Goal: Information Seeking & Learning: Learn about a topic

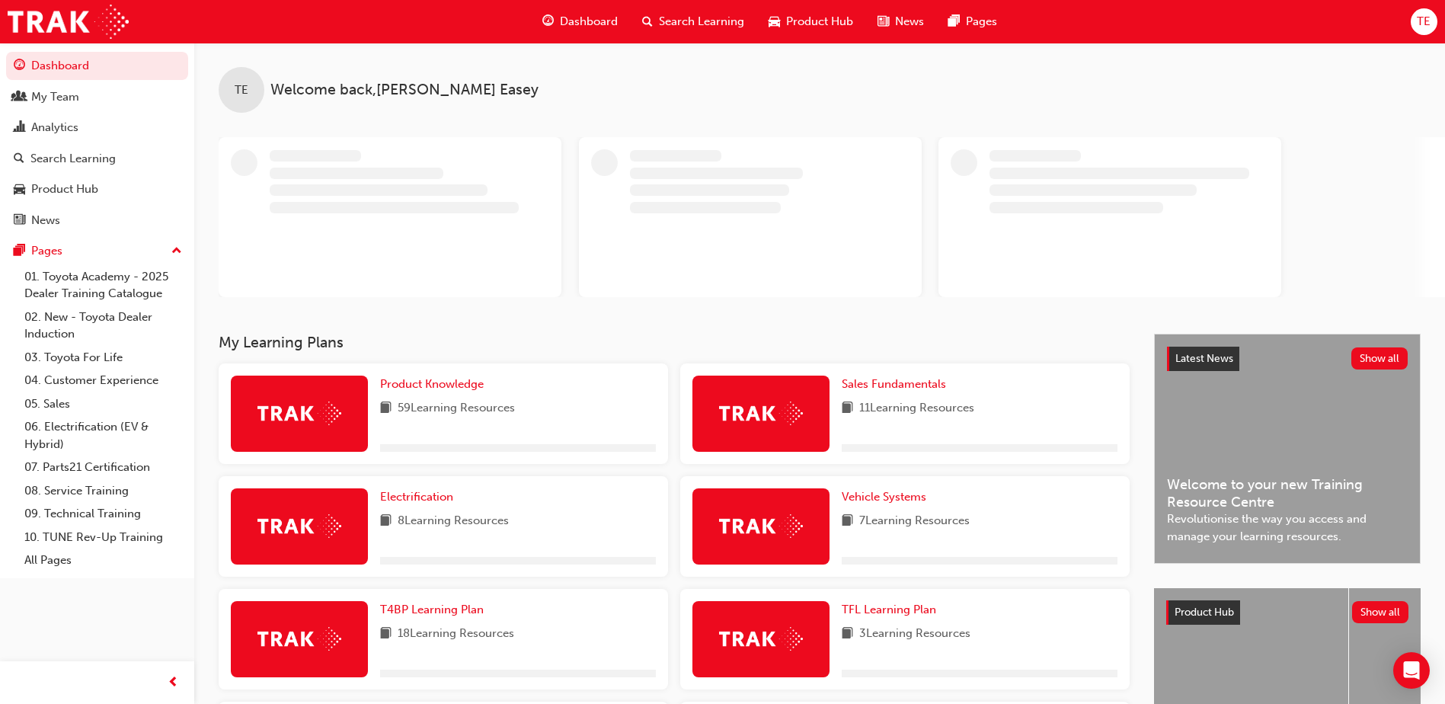
click at [664, 16] on span "Search Learning" at bounding box center [701, 22] width 85 height 18
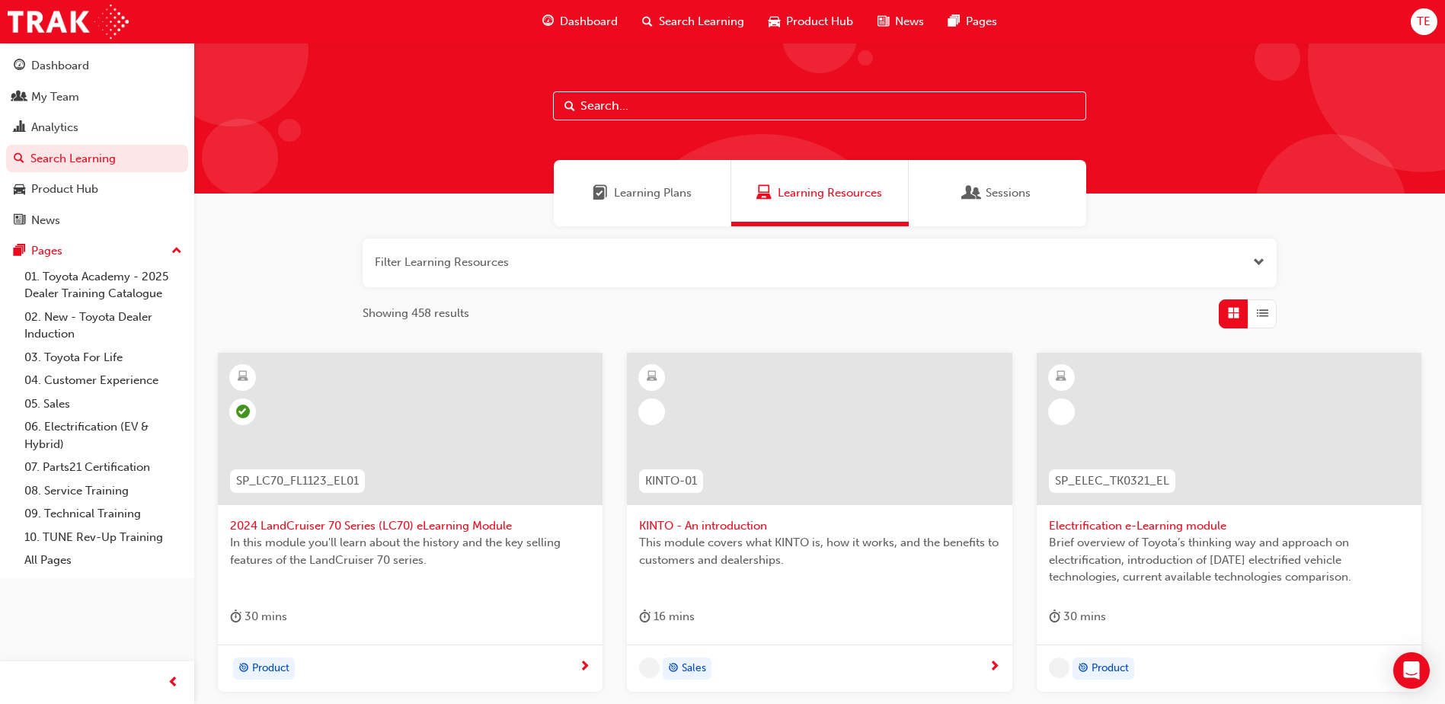
drag, startPoint x: 675, startPoint y: 110, endPoint x: 682, endPoint y: 100, distance: 12.7
click at [676, 108] on input "text" at bounding box center [819, 105] width 533 height 29
type input "p2p"
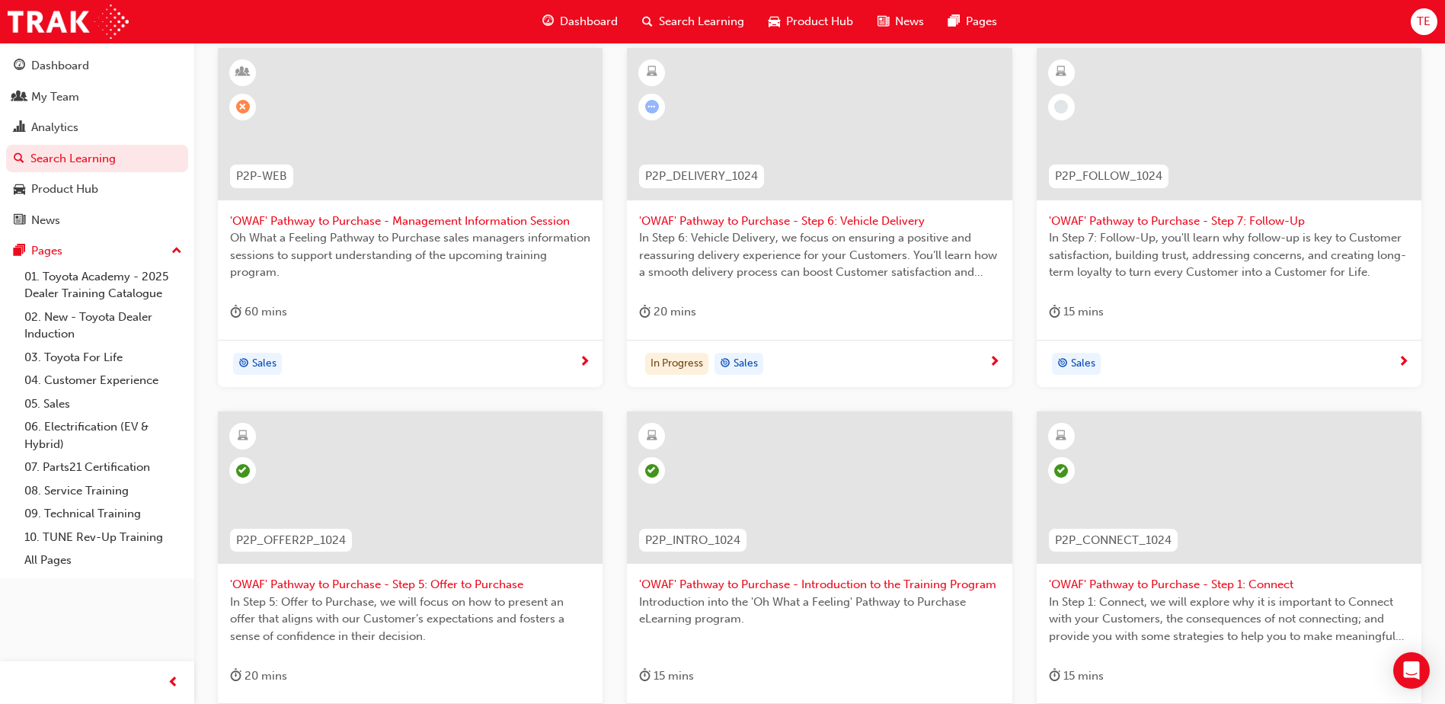
scroll to position [152, 0]
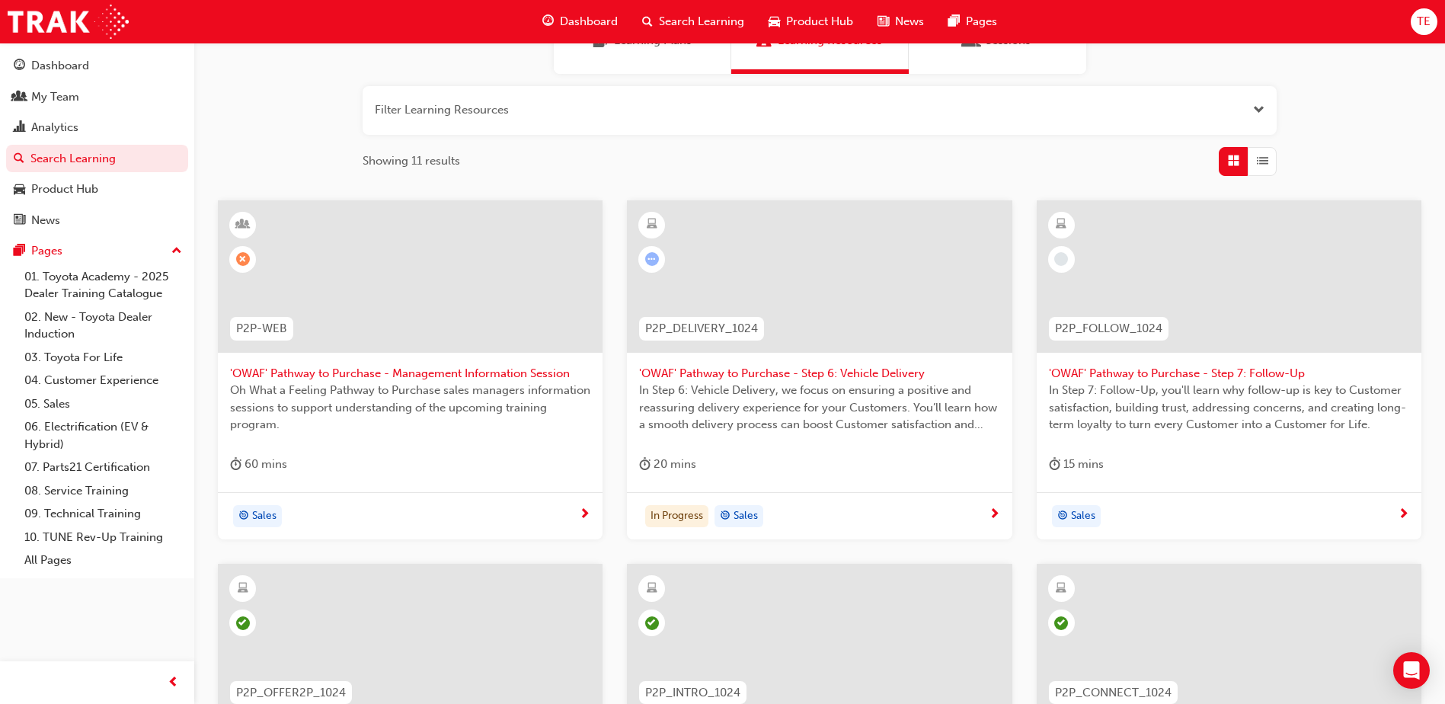
click at [879, 375] on span "'OWAF' Pathway to Purchase - Step 6: Vehicle Delivery" at bounding box center [819, 374] width 360 height 18
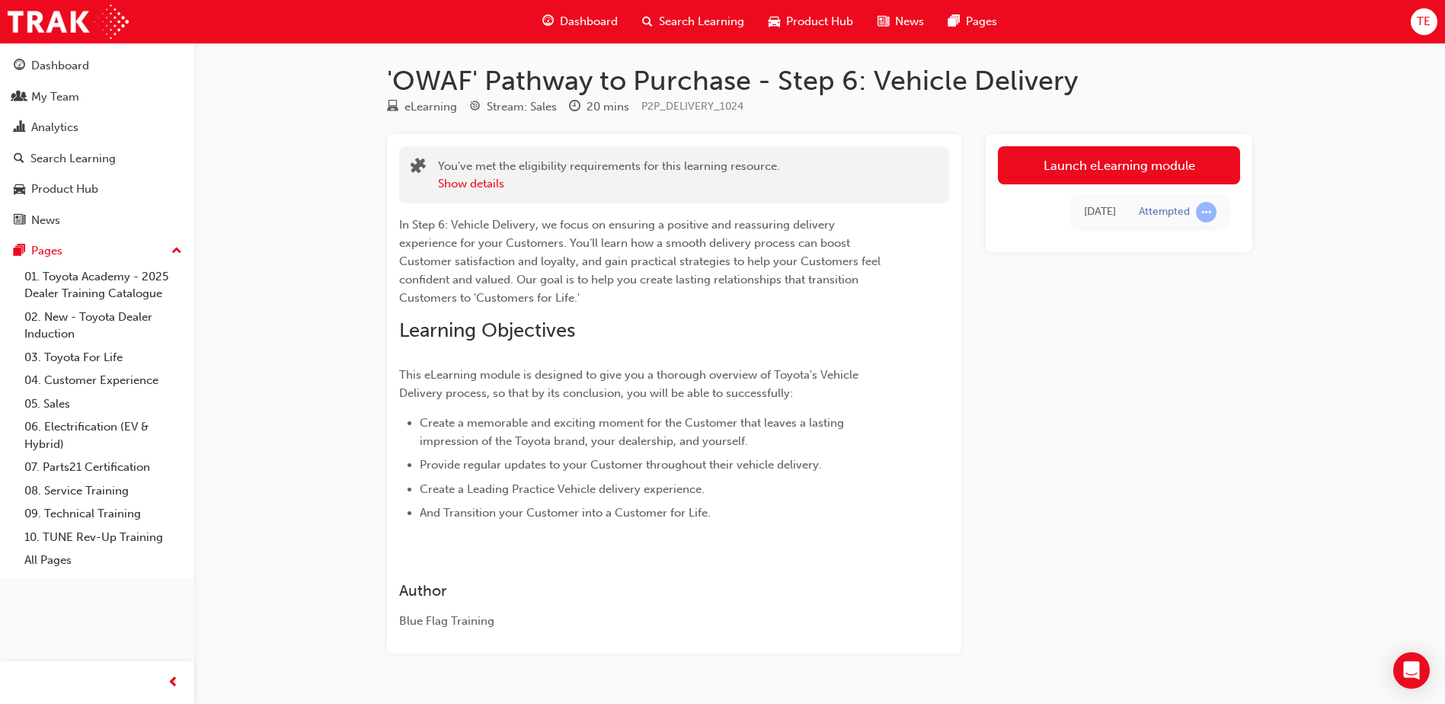
scroll to position [40, 0]
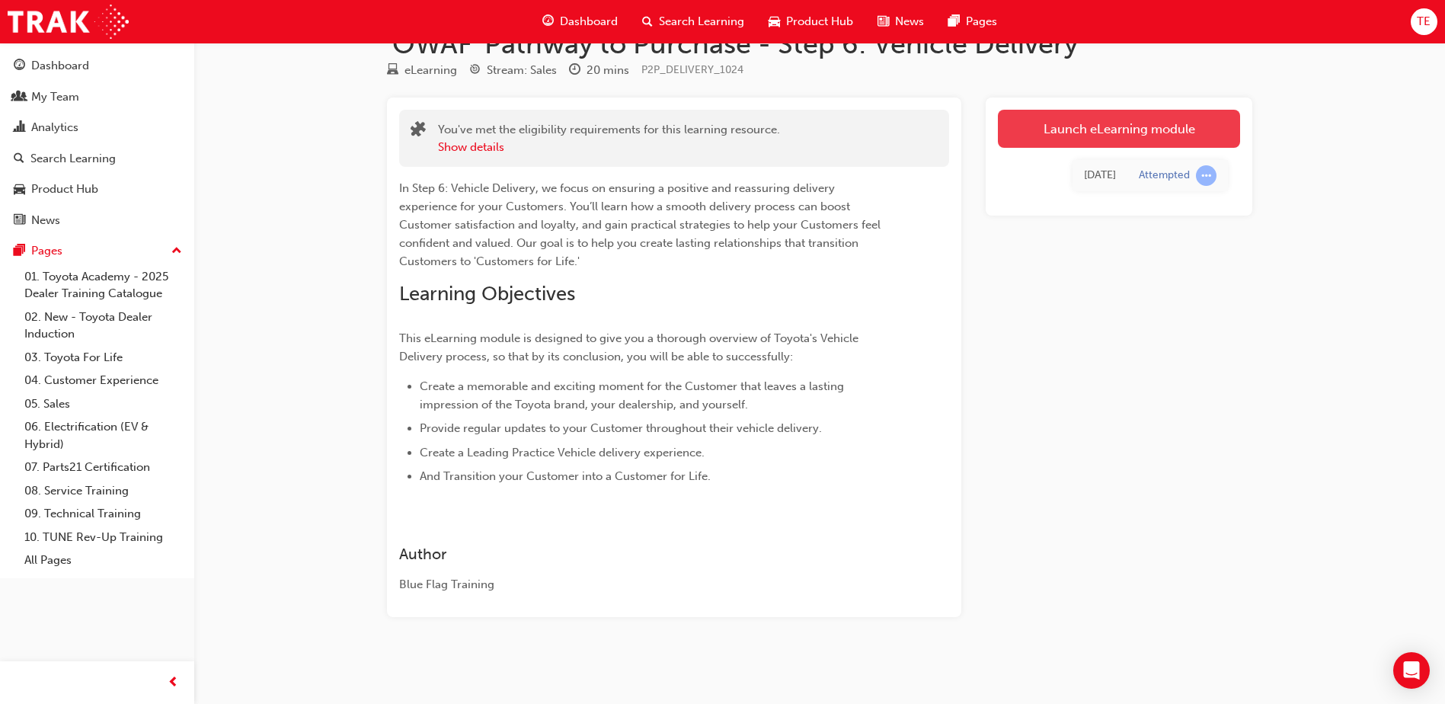
click at [1153, 127] on link "Launch eLearning module" at bounding box center [1119, 129] width 242 height 38
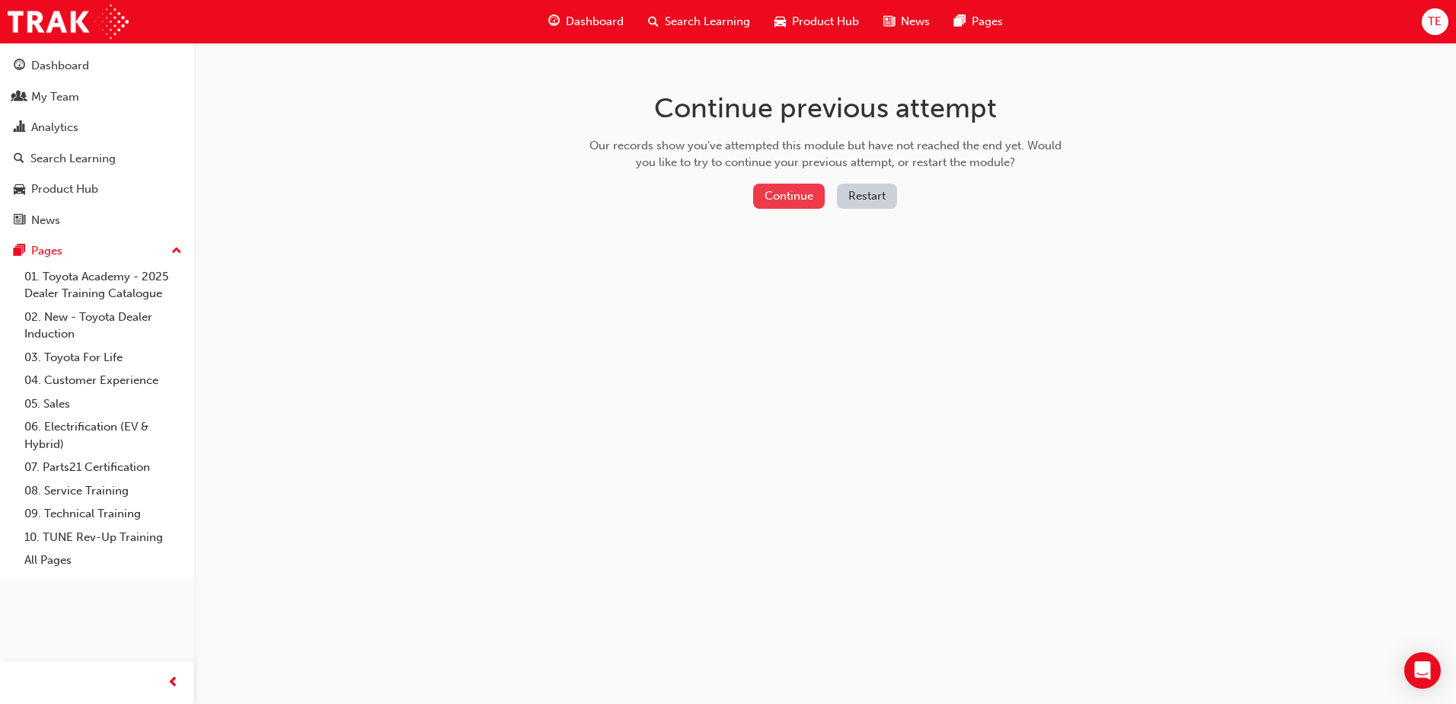
click at [776, 195] on button "Continue" at bounding box center [789, 196] width 72 height 25
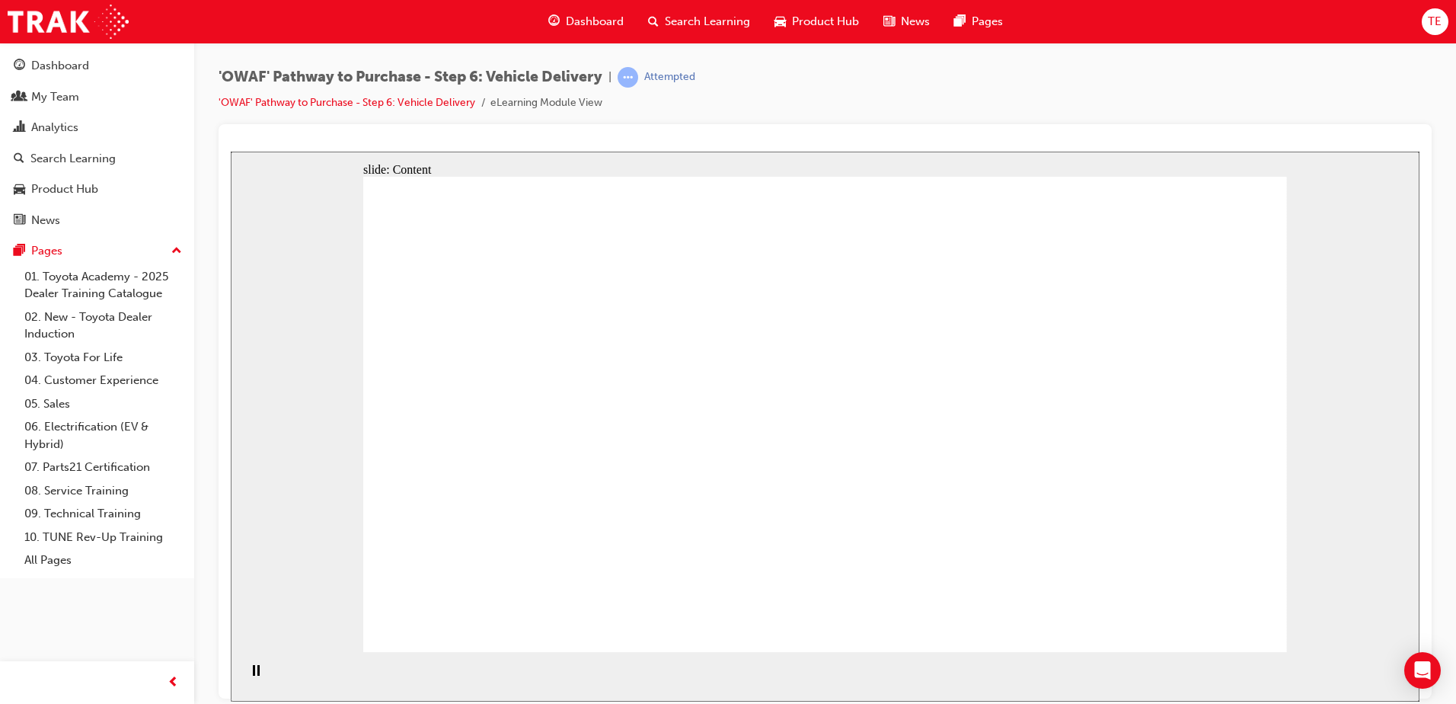
drag, startPoint x: 1158, startPoint y: 415, endPoint x: 950, endPoint y: 542, distance: 244.4
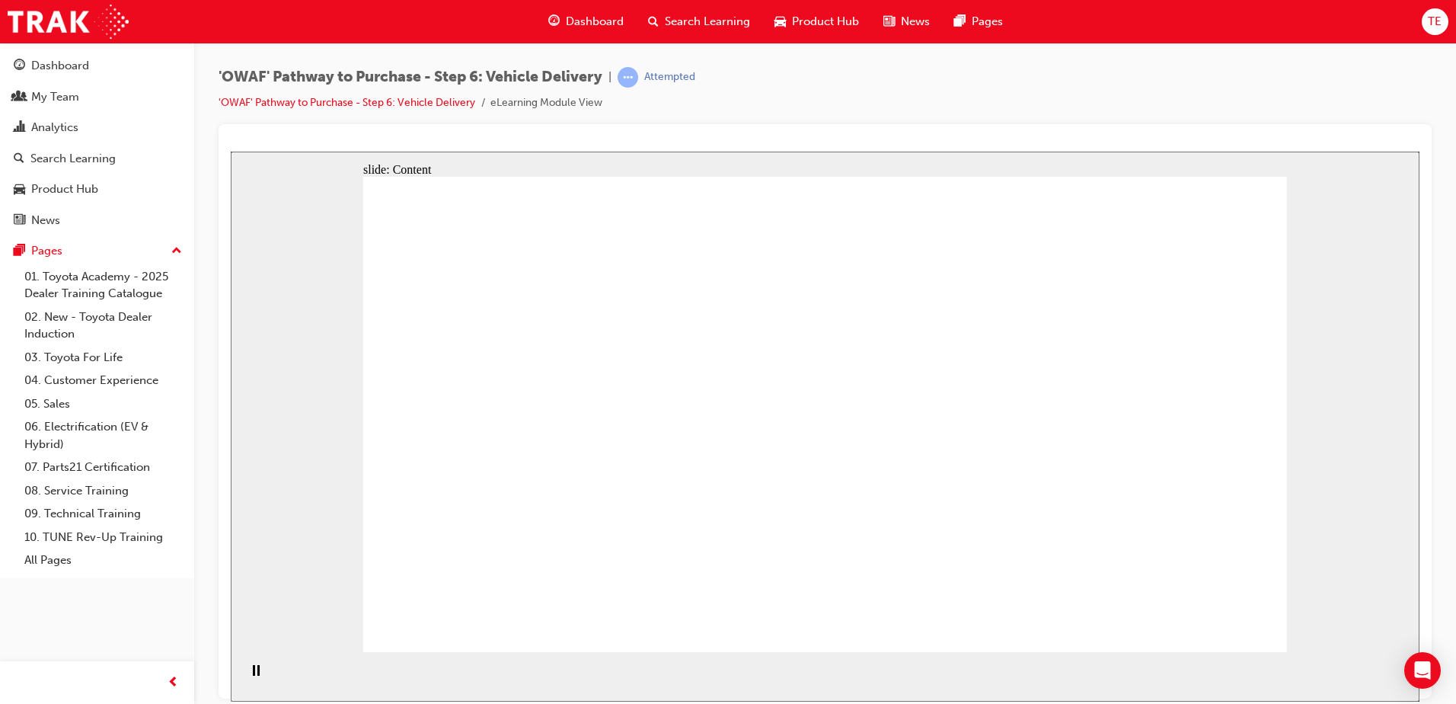
drag, startPoint x: 1128, startPoint y: 419, endPoint x: 1002, endPoint y: 419, distance: 125.7
drag, startPoint x: 847, startPoint y: 412, endPoint x: 751, endPoint y: 411, distance: 96.0
drag, startPoint x: 622, startPoint y: 411, endPoint x: 576, endPoint y: 442, distance: 55.6
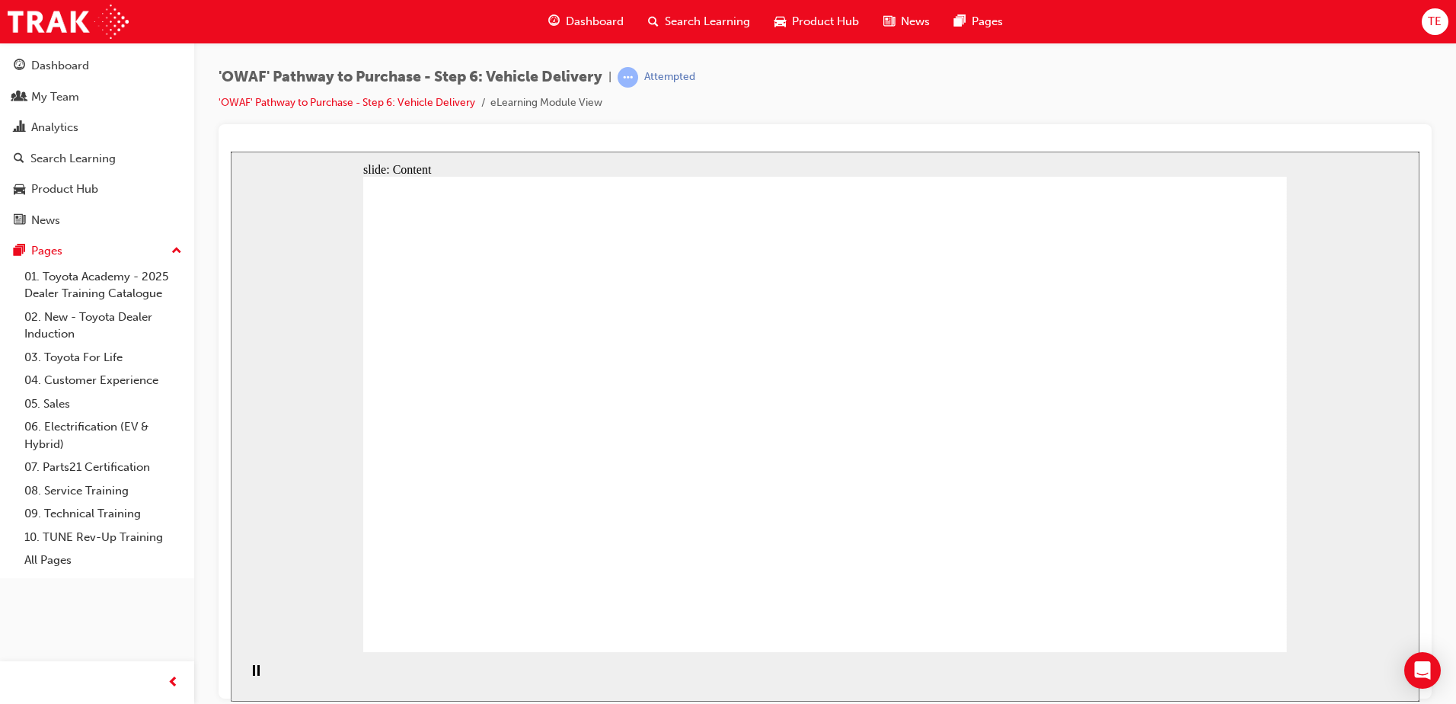
drag, startPoint x: 576, startPoint y: 442, endPoint x: 609, endPoint y: 489, distance: 57.9
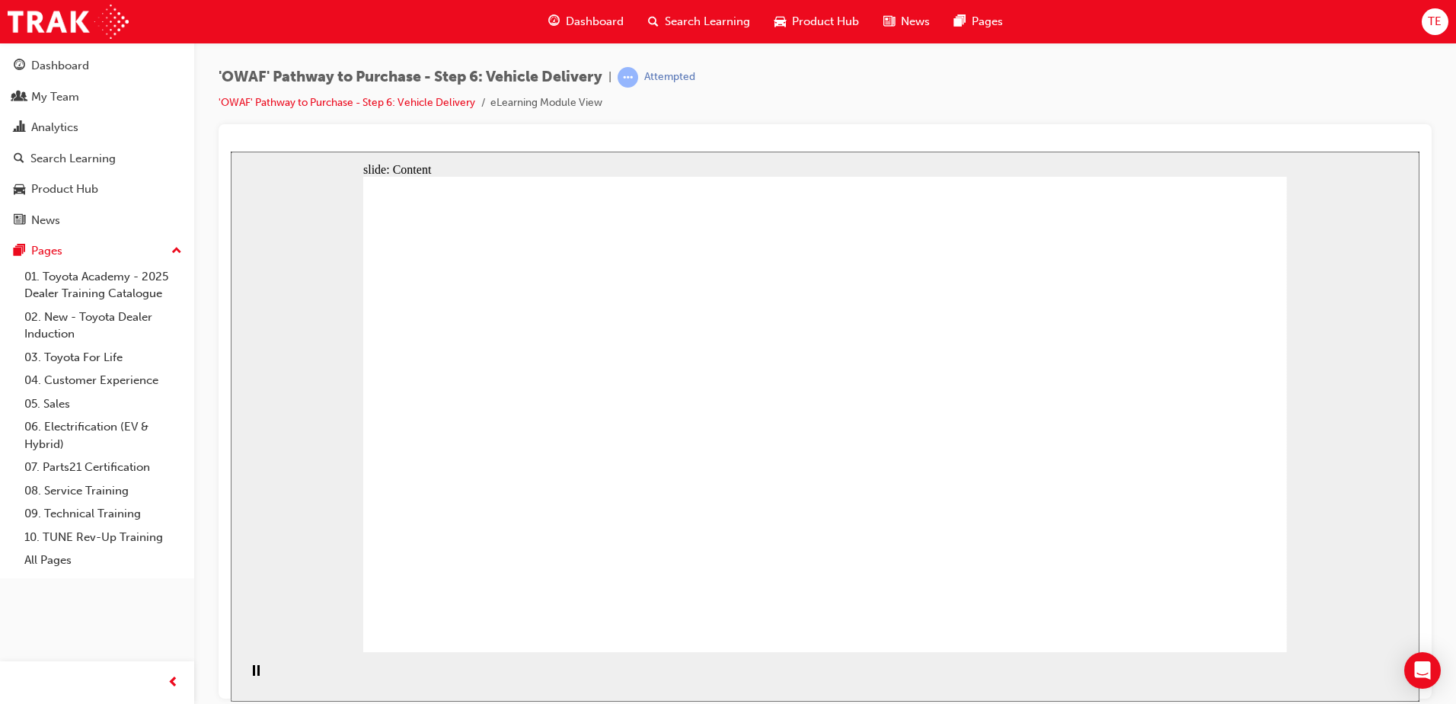
drag, startPoint x: 1126, startPoint y: 391, endPoint x: 1139, endPoint y: 406, distance: 20.5
drag, startPoint x: 430, startPoint y: 407, endPoint x: 475, endPoint y: 427, distance: 49.8
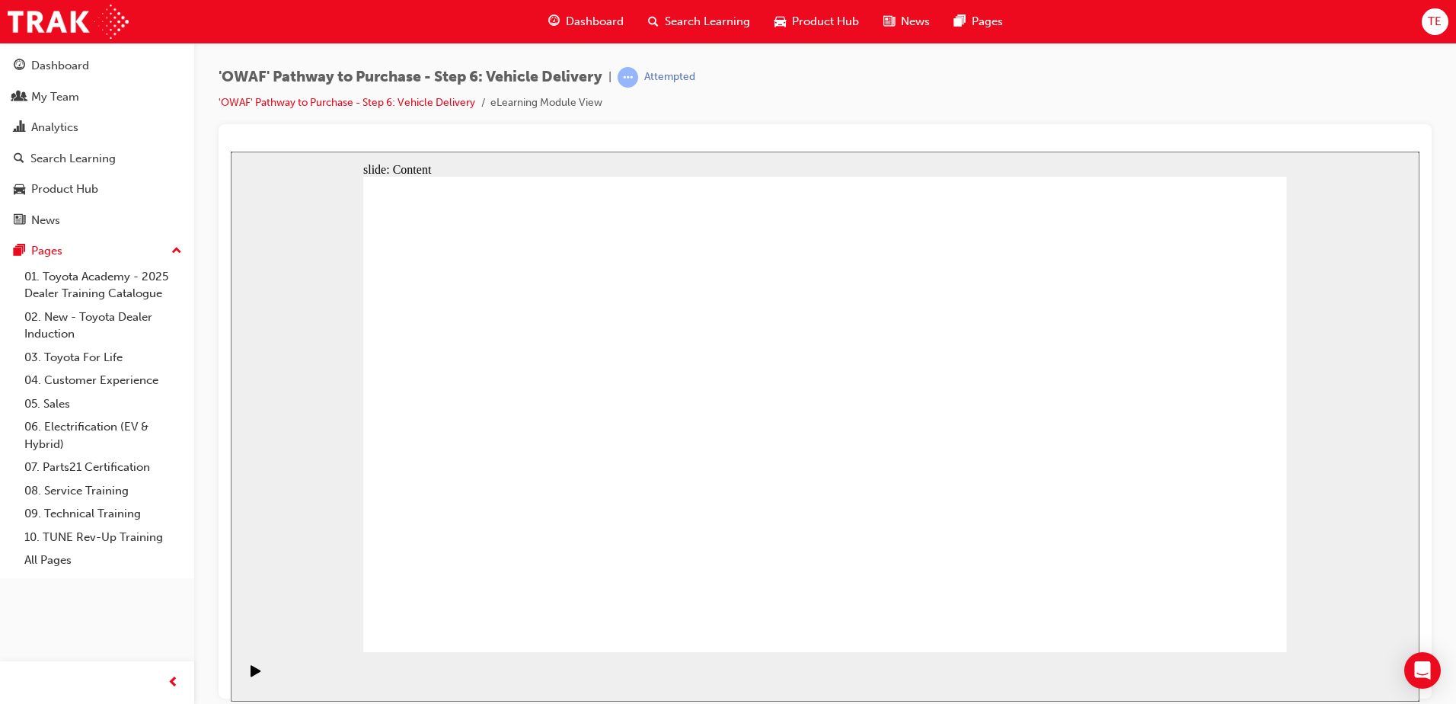
drag, startPoint x: 1011, startPoint y: 372, endPoint x: 678, endPoint y: 291, distance: 343.4
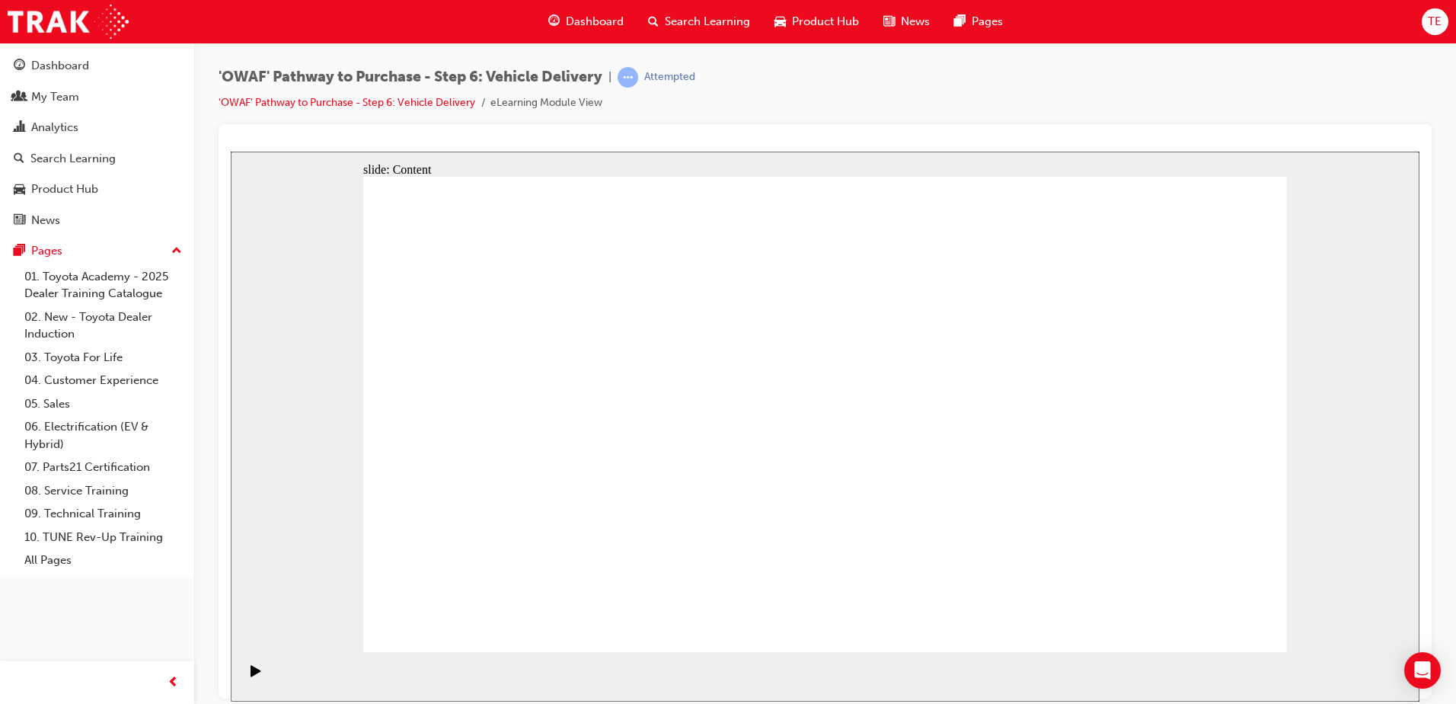
drag, startPoint x: 254, startPoint y: 129, endPoint x: 206, endPoint y: 107, distance: 52.8
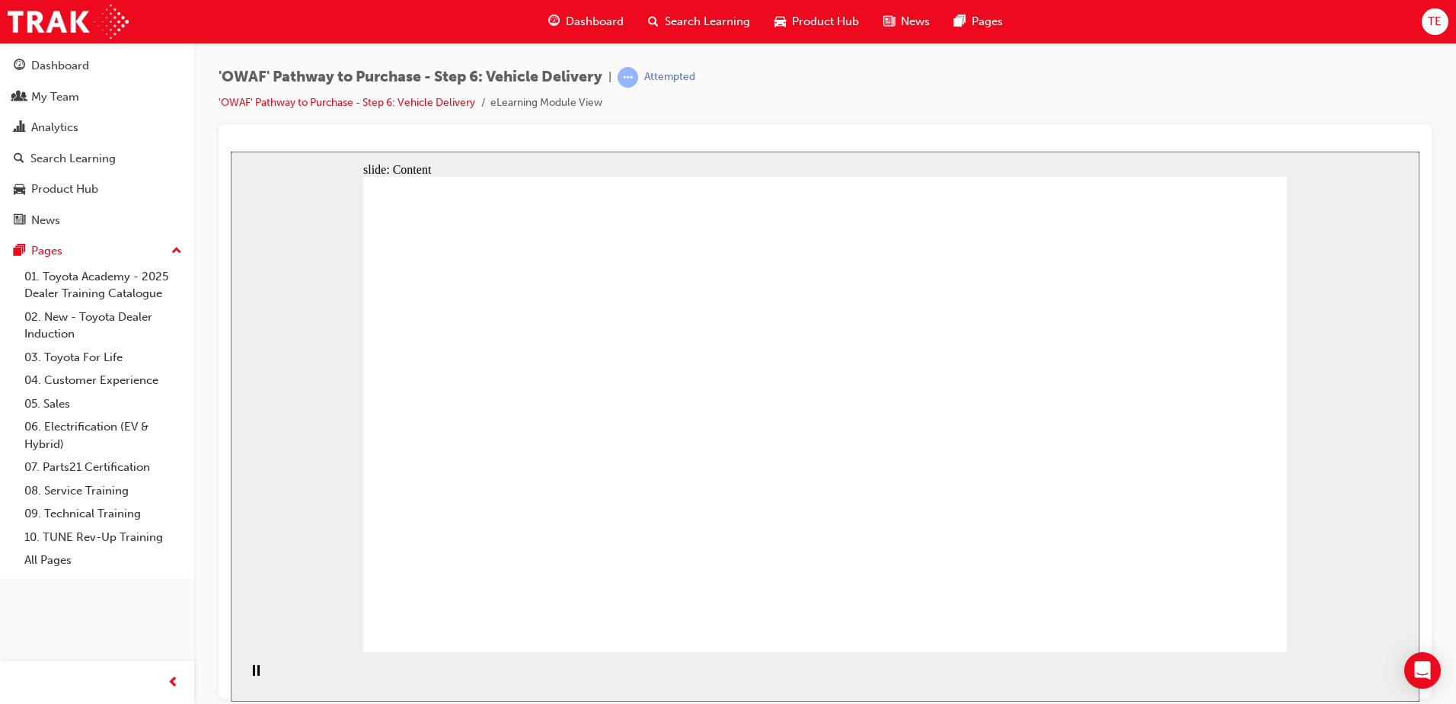
click at [206, 107] on div "'OWAF' Pathway to Purchase - Step 6: Vehicle Delivery | Attempted 'OWAF' Pathwa…" at bounding box center [825, 354] width 1262 height 623
click at [203, 112] on div "'OWAF' Pathway to Purchase - Step 6: Vehicle Delivery | Attempted 'OWAF' Pathwa…" at bounding box center [825, 354] width 1262 height 623
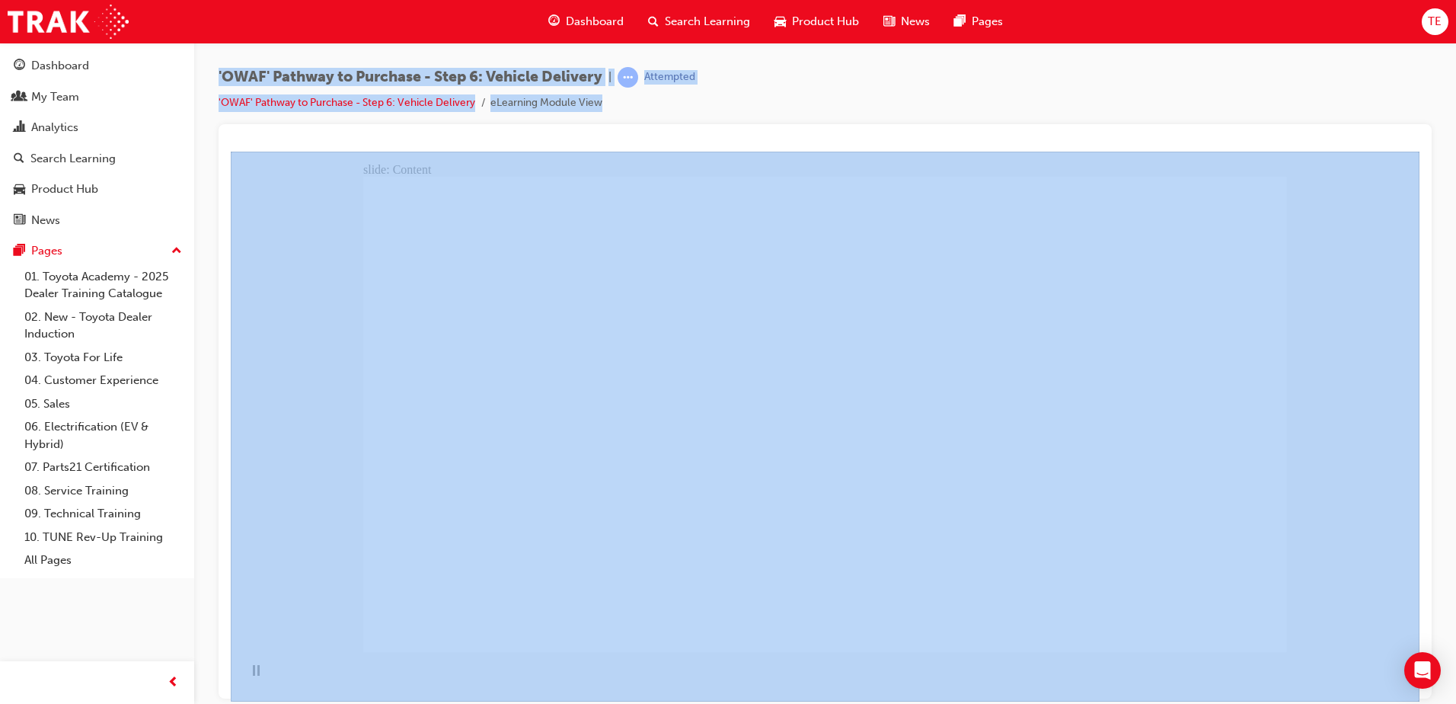
drag, startPoint x: 200, startPoint y: 75, endPoint x: 1442, endPoint y: 552, distance: 1331.2
click at [1442, 552] on div "'OWAF' Pathway to Purchase - Step 6: Vehicle Delivery | Attempted 'OWAF' Pathwa…" at bounding box center [825, 354] width 1262 height 623
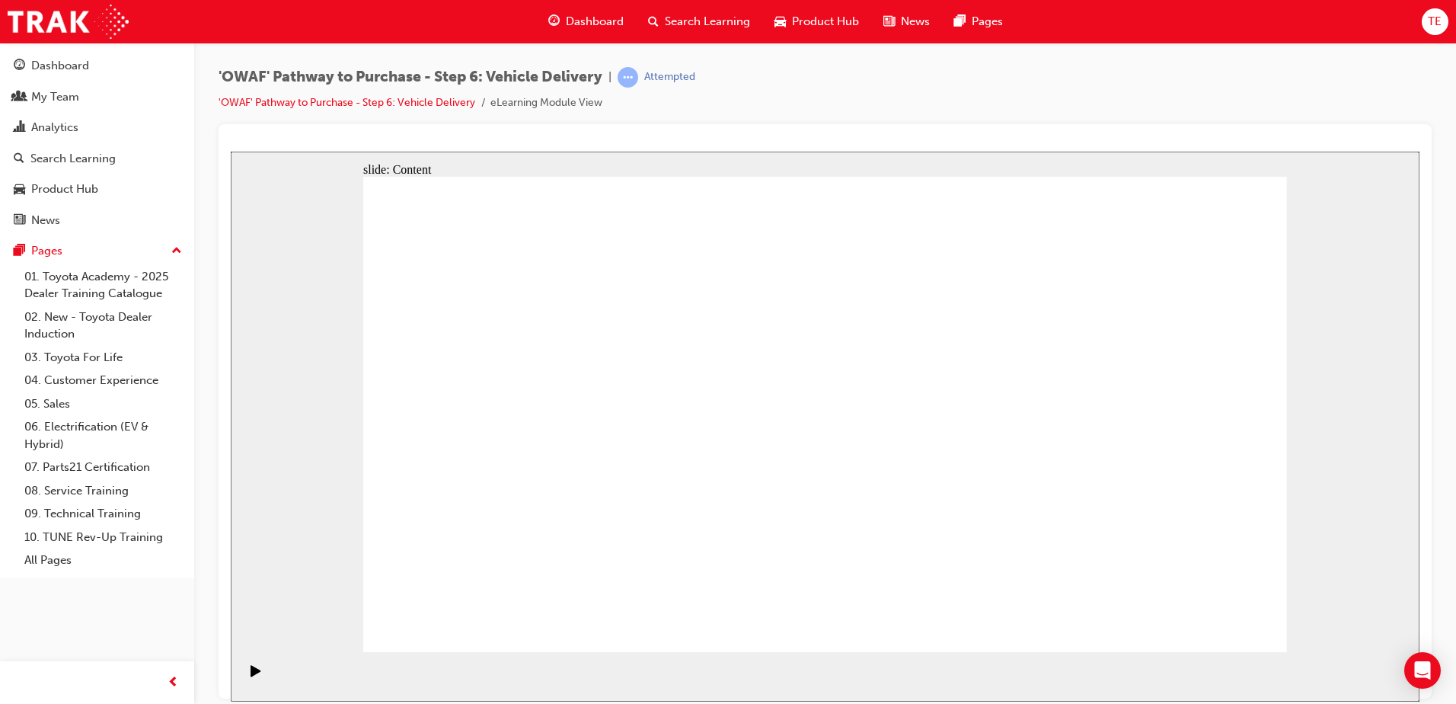
drag, startPoint x: 413, startPoint y: 321, endPoint x: 455, endPoint y: 324, distance: 42.8
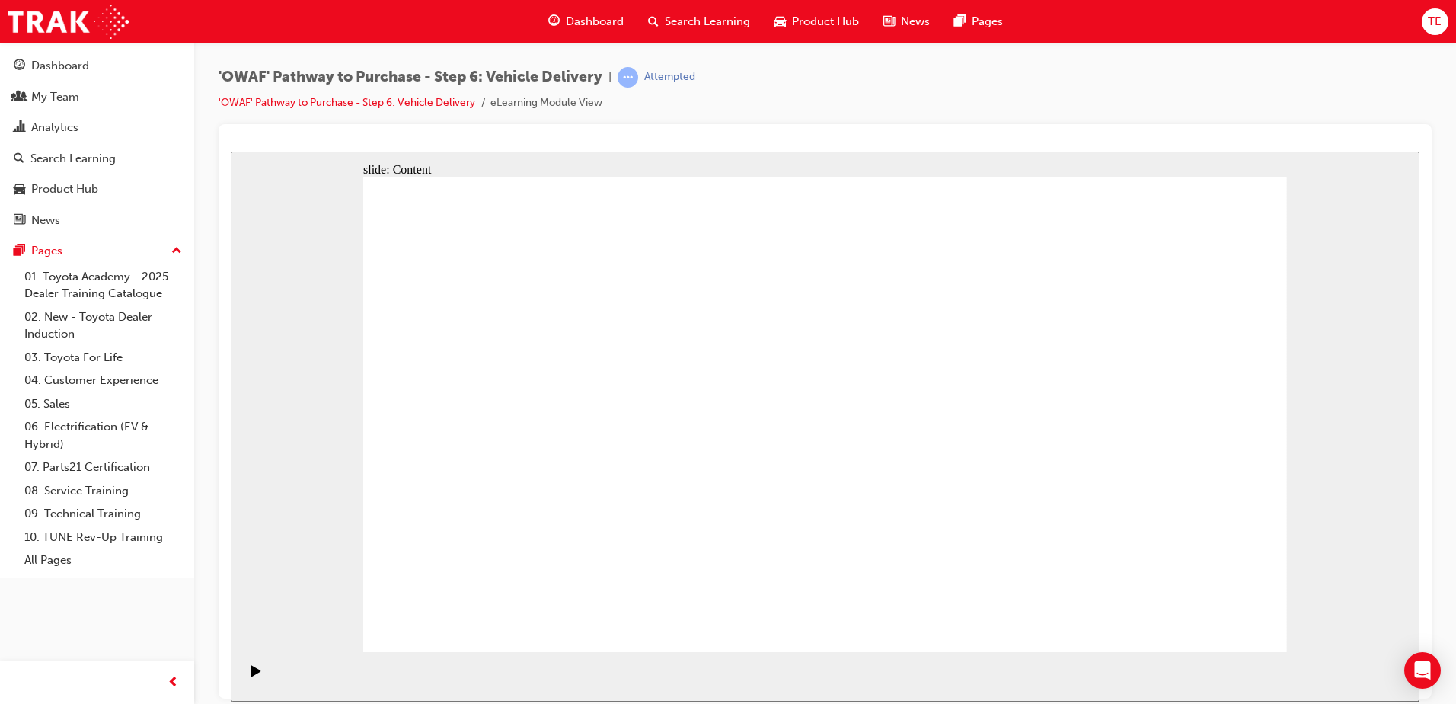
drag, startPoint x: 911, startPoint y: 330, endPoint x: 966, endPoint y: 326, distance: 55.7
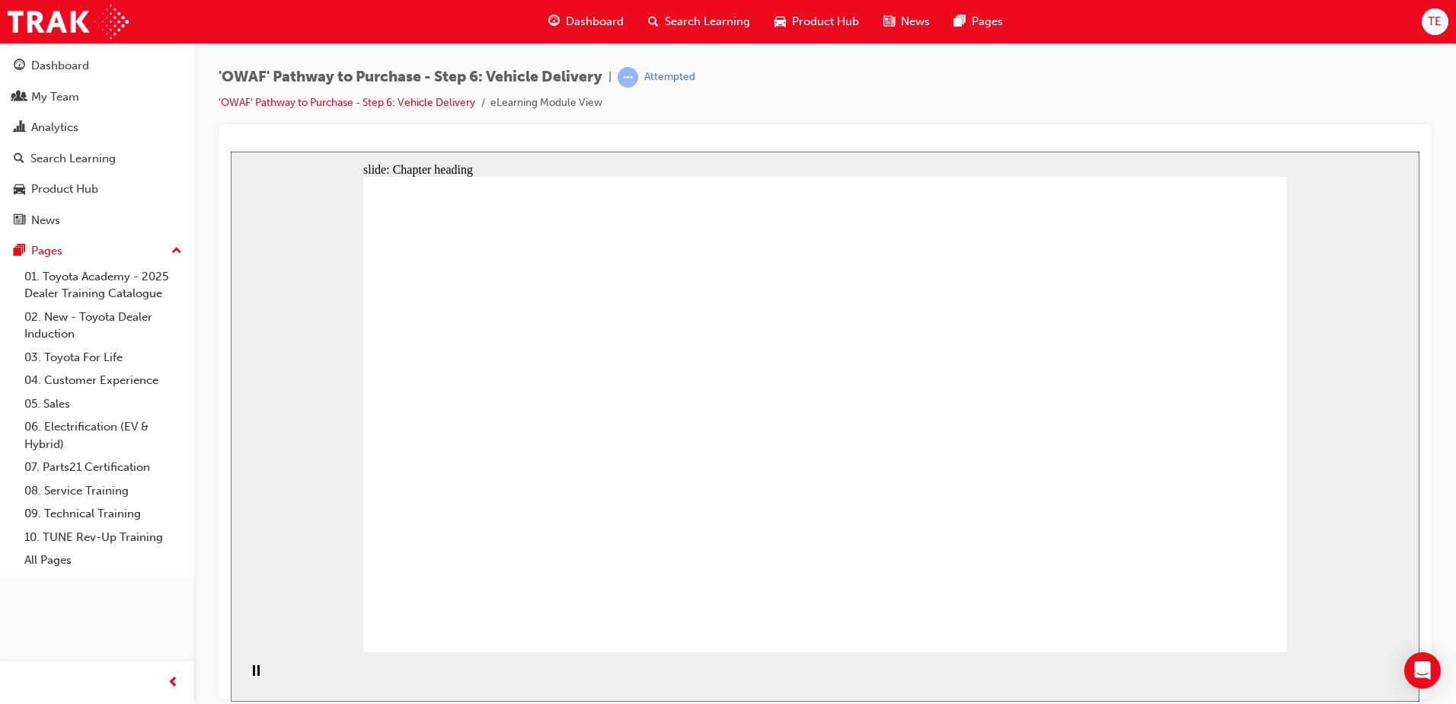
drag, startPoint x: 1081, startPoint y: 449, endPoint x: 868, endPoint y: 443, distance: 213.3
drag, startPoint x: 850, startPoint y: 439, endPoint x: 785, endPoint y: 443, distance: 64.9
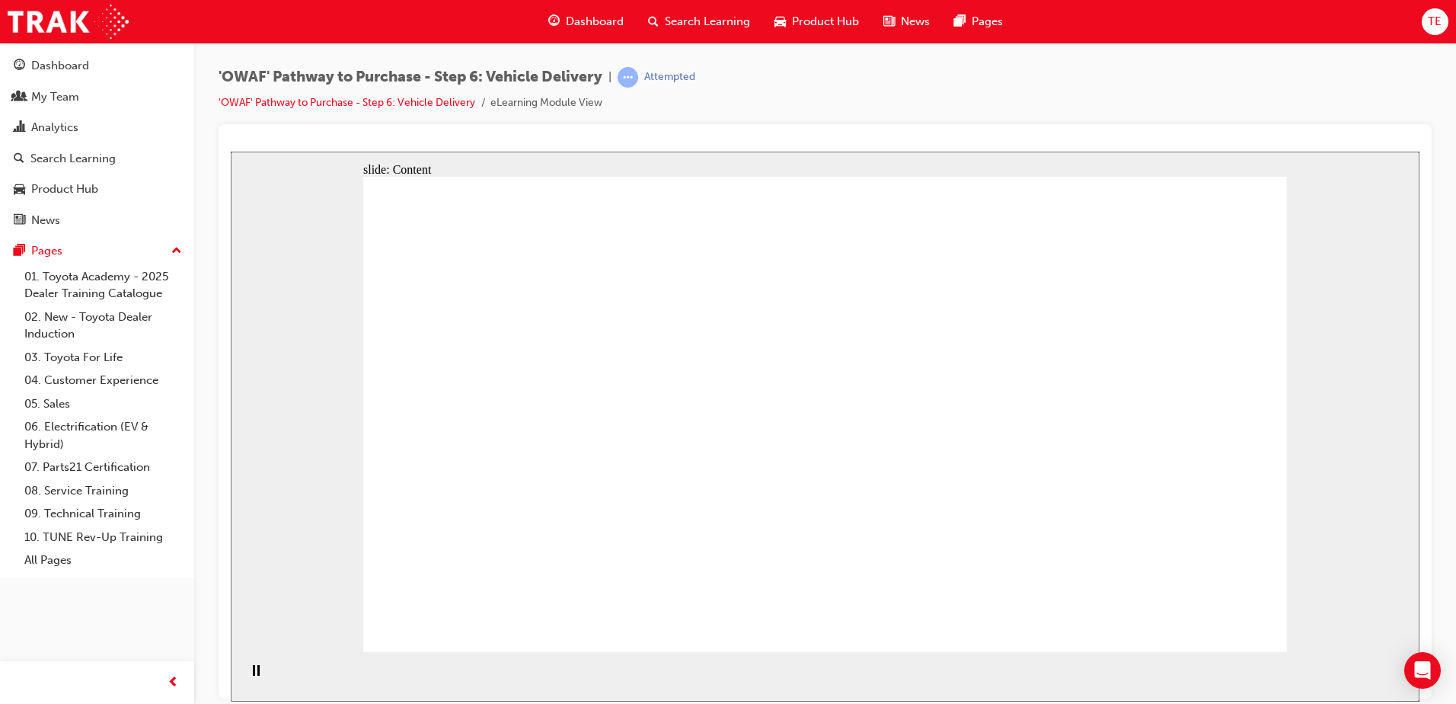
drag, startPoint x: 676, startPoint y: 443, endPoint x: 526, endPoint y: 474, distance: 153.1
drag, startPoint x: 524, startPoint y: 474, endPoint x: 1047, endPoint y: 597, distance: 537.6
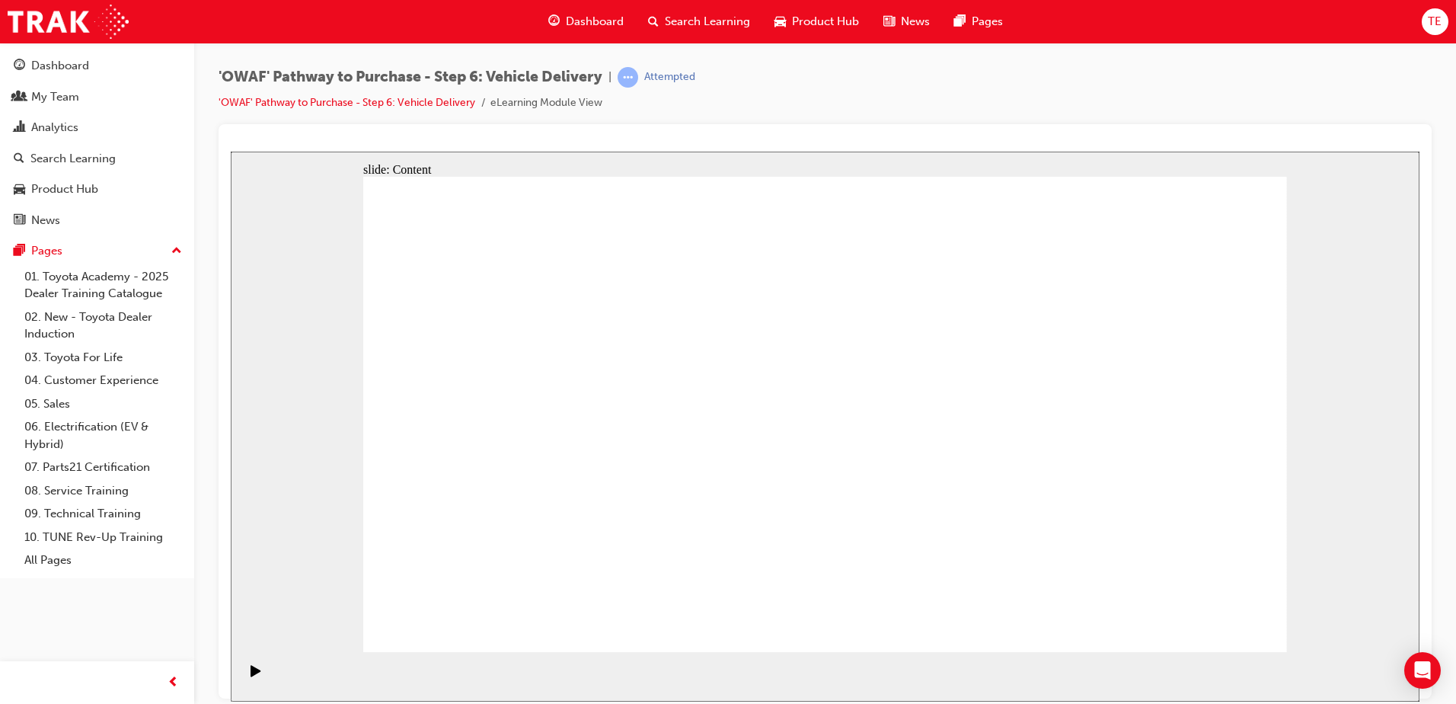
drag, startPoint x: 1172, startPoint y: 626, endPoint x: 1188, endPoint y: 626, distance: 16.0
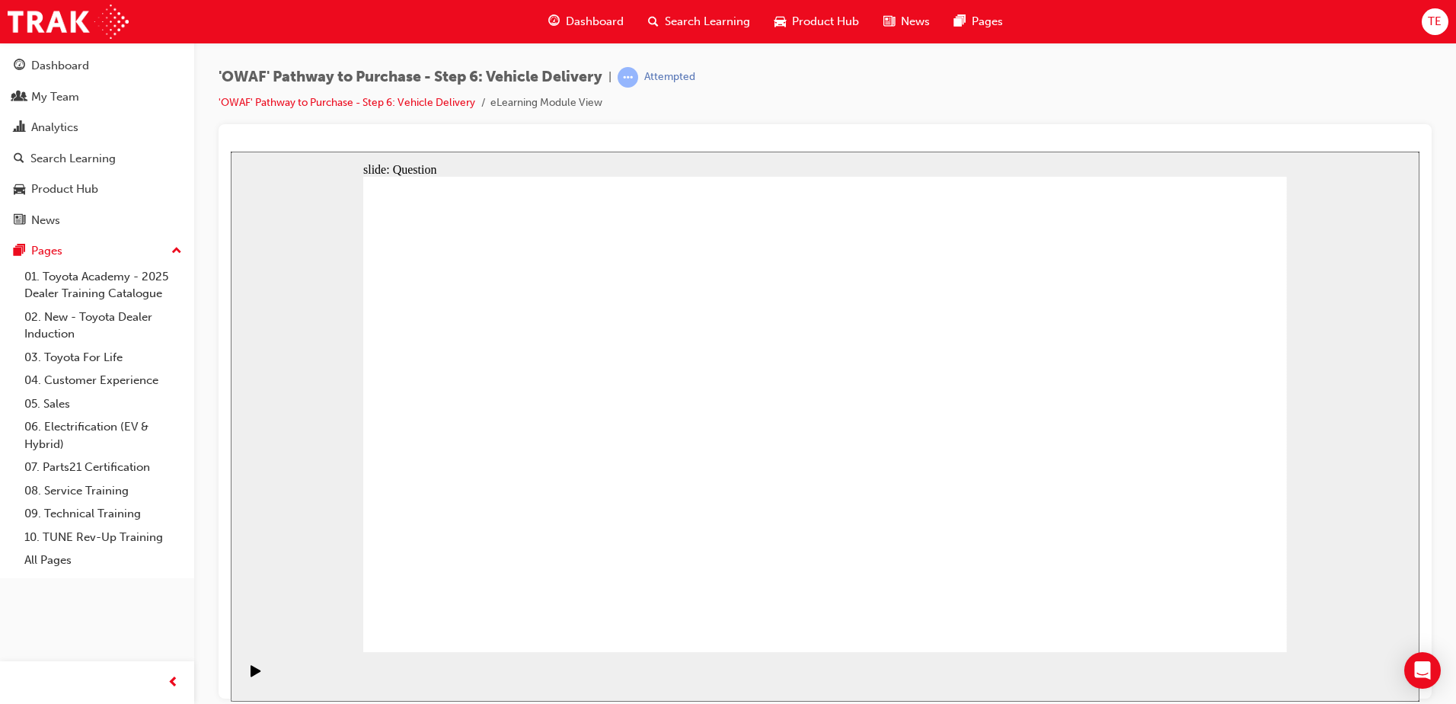
radio input "true"
drag, startPoint x: 646, startPoint y: 566, endPoint x: 684, endPoint y: 368, distance: 201.6
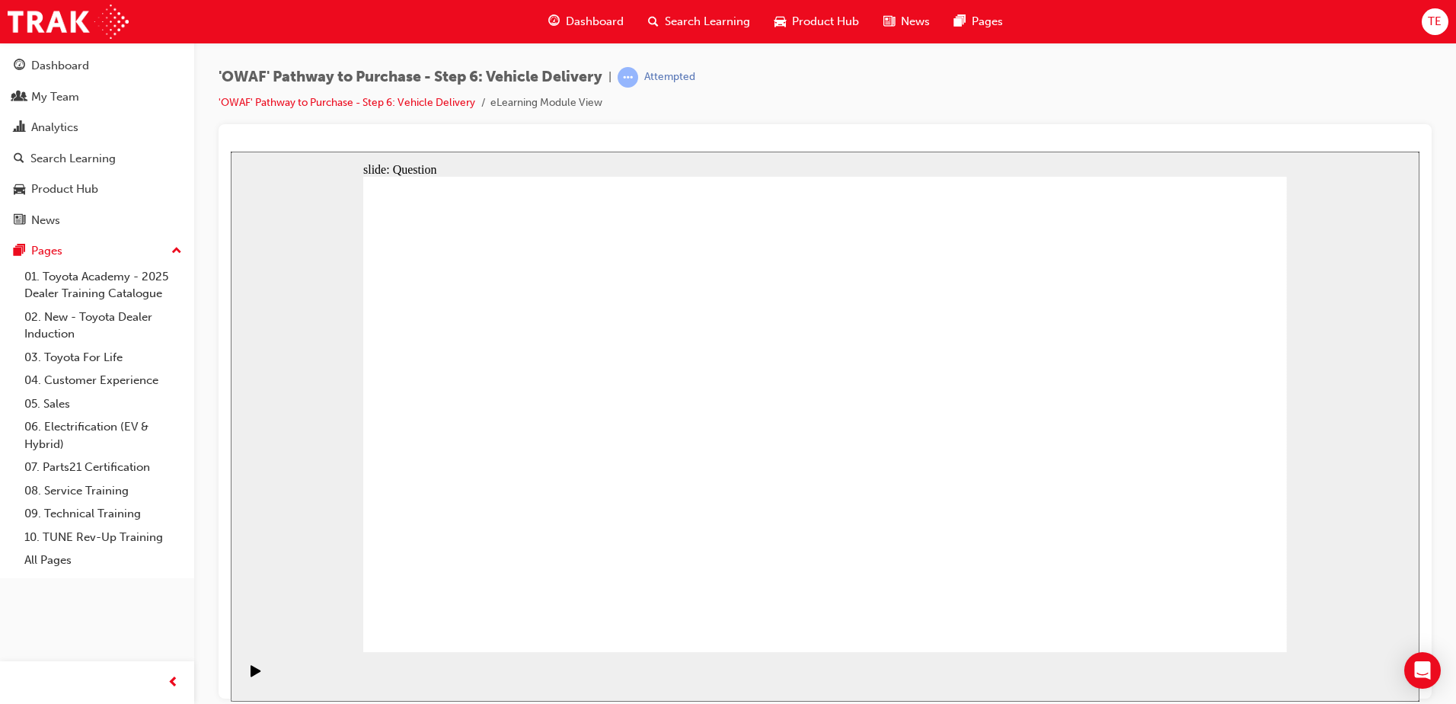
drag, startPoint x: 845, startPoint y: 515, endPoint x: 1003, endPoint y: 375, distance: 210.9
drag, startPoint x: 976, startPoint y: 525, endPoint x: 572, endPoint y: 433, distance: 414.2
drag, startPoint x: 708, startPoint y: 355, endPoint x: 666, endPoint y: 535, distance: 185.5
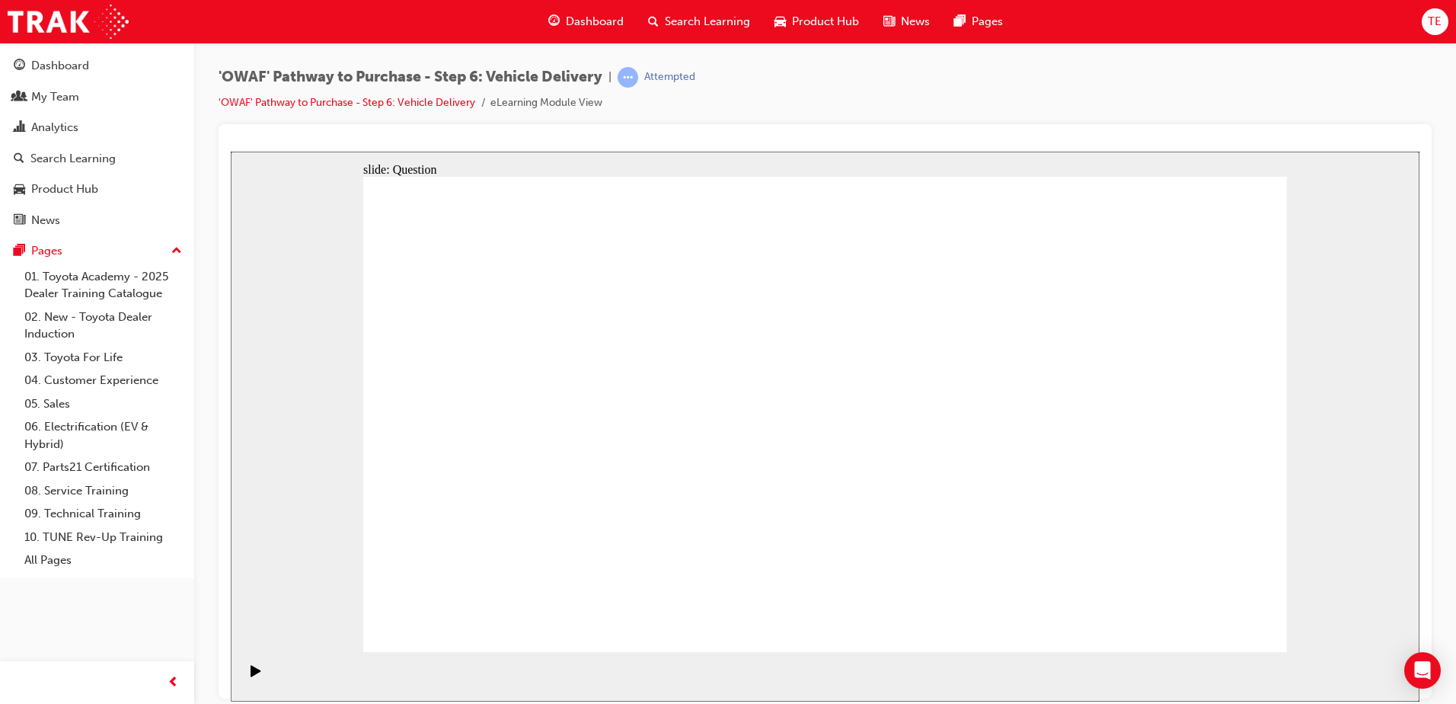
drag, startPoint x: 669, startPoint y: 519, endPoint x: 858, endPoint y: 430, distance: 209.2
checkbox input "true"
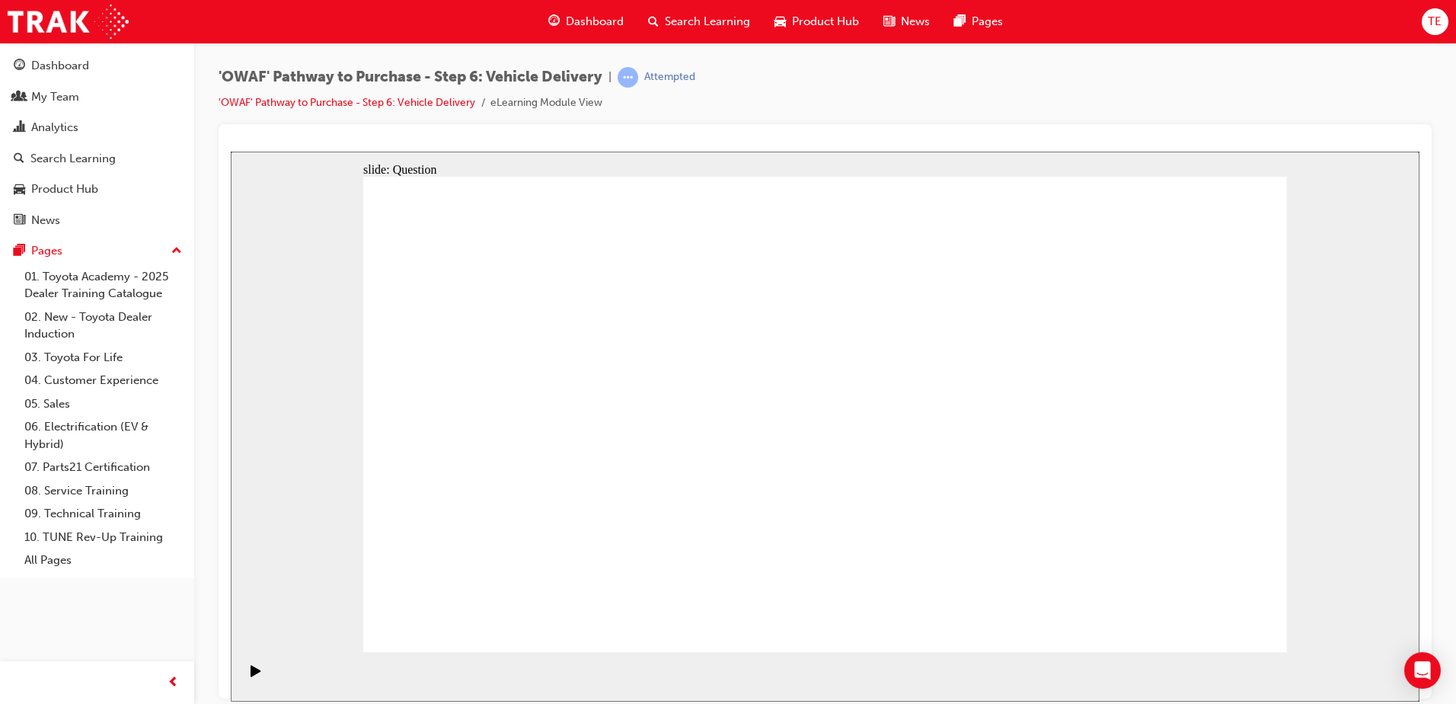
checkbox input "true"
drag, startPoint x: 1121, startPoint y: 453, endPoint x: 484, endPoint y: 507, distance: 639.7
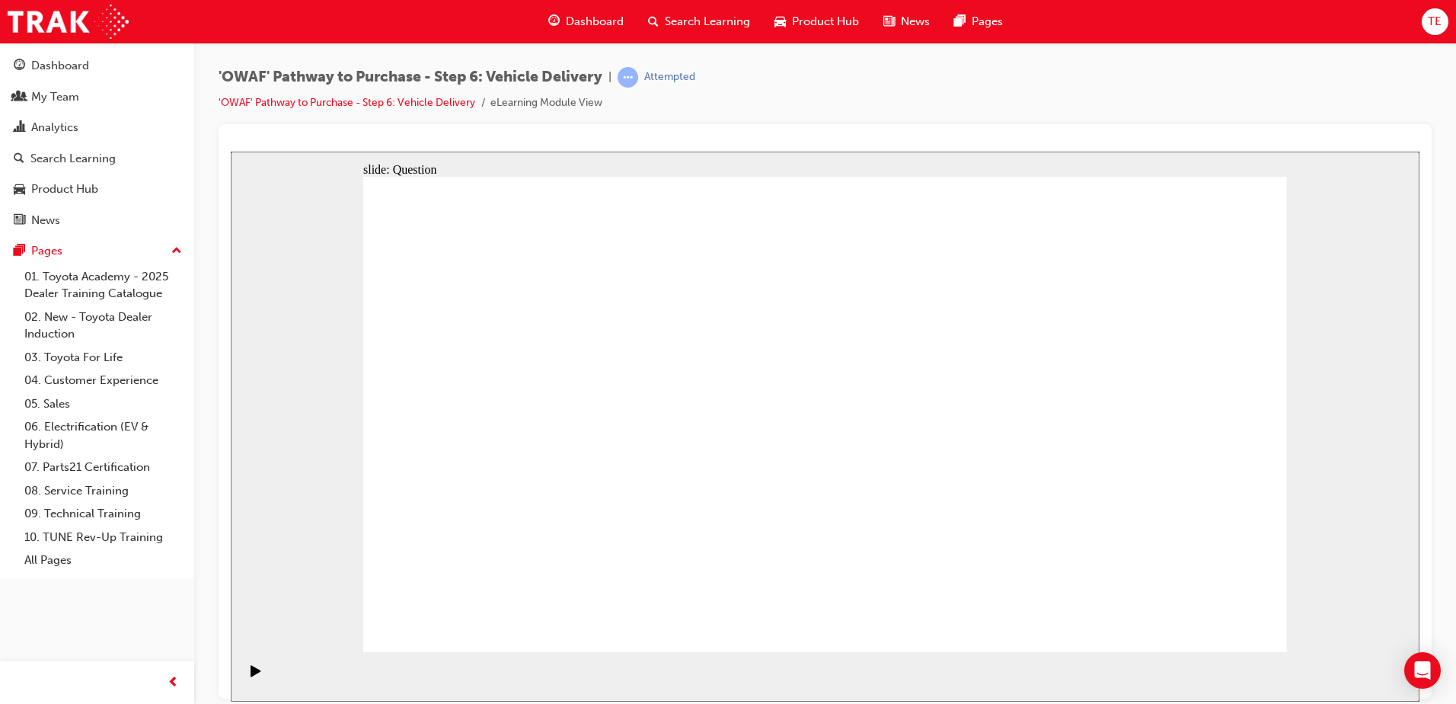
drag, startPoint x: 1174, startPoint y: 461, endPoint x: 538, endPoint y: 525, distance: 640.0
drag, startPoint x: 1151, startPoint y: 446, endPoint x: 848, endPoint y: 509, distance: 308.7
drag, startPoint x: 751, startPoint y: 296, endPoint x: 536, endPoint y: 516, distance: 307.5
drag, startPoint x: 1148, startPoint y: 474, endPoint x: 486, endPoint y: 530, distance: 664.1
drag, startPoint x: 1127, startPoint y: 494, endPoint x: 1019, endPoint y: 508, distance: 109.1
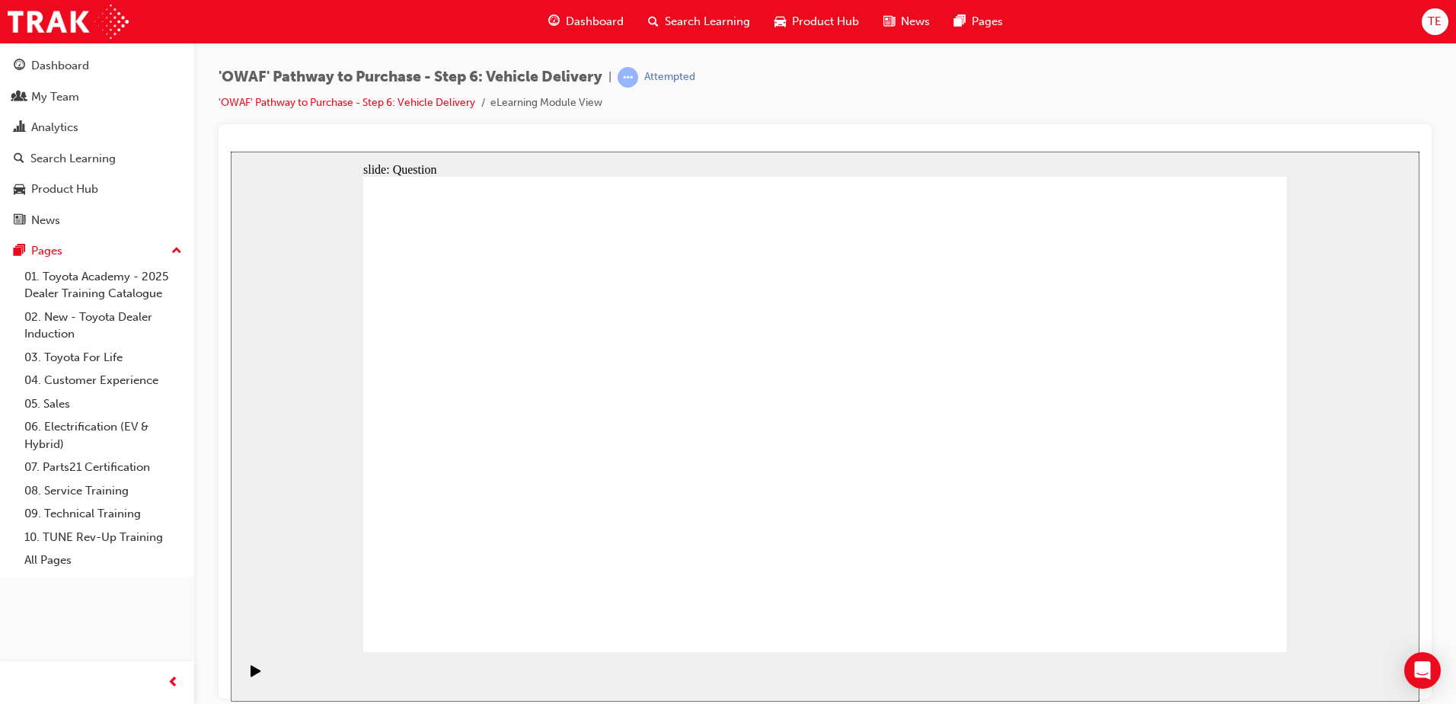
drag, startPoint x: 1164, startPoint y: 509, endPoint x: 567, endPoint y: 535, distance: 597.7
drag, startPoint x: 1192, startPoint y: 490, endPoint x: 573, endPoint y: 521, distance: 619.9
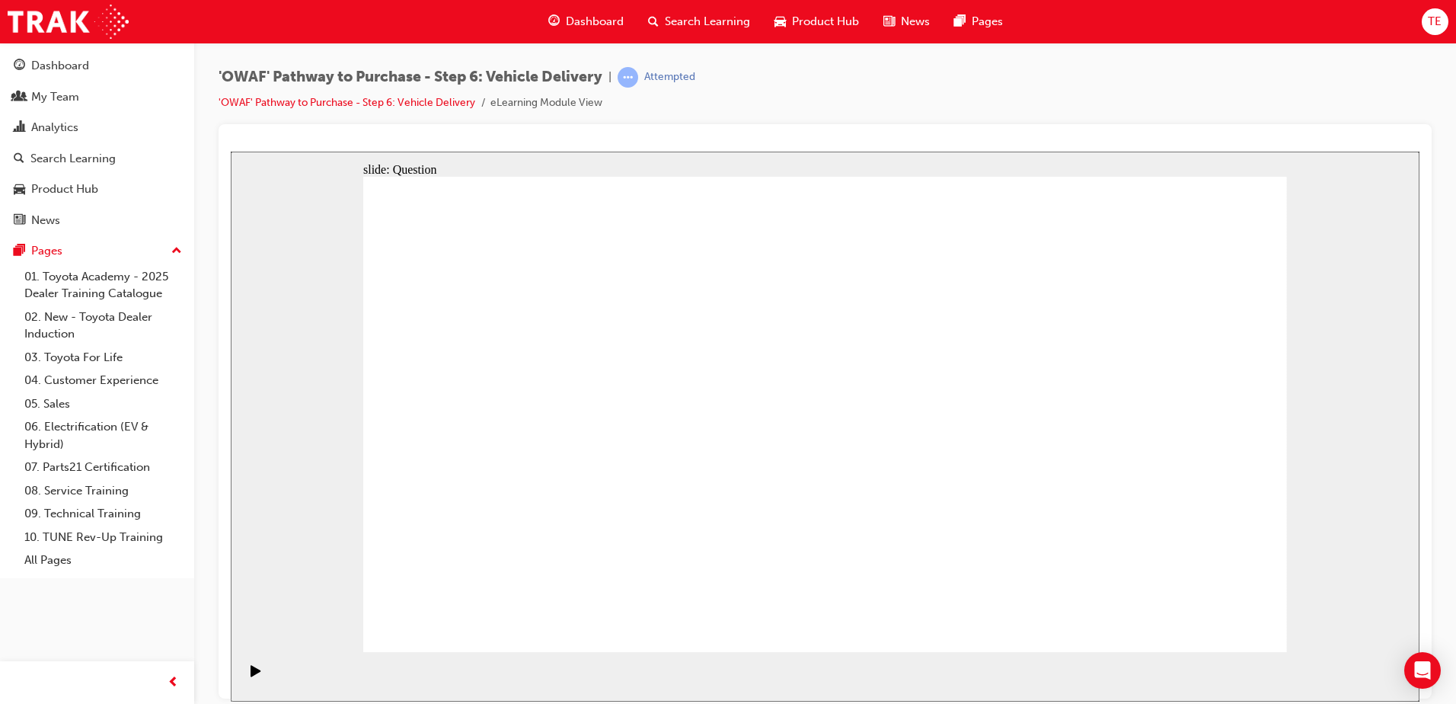
radio input "true"
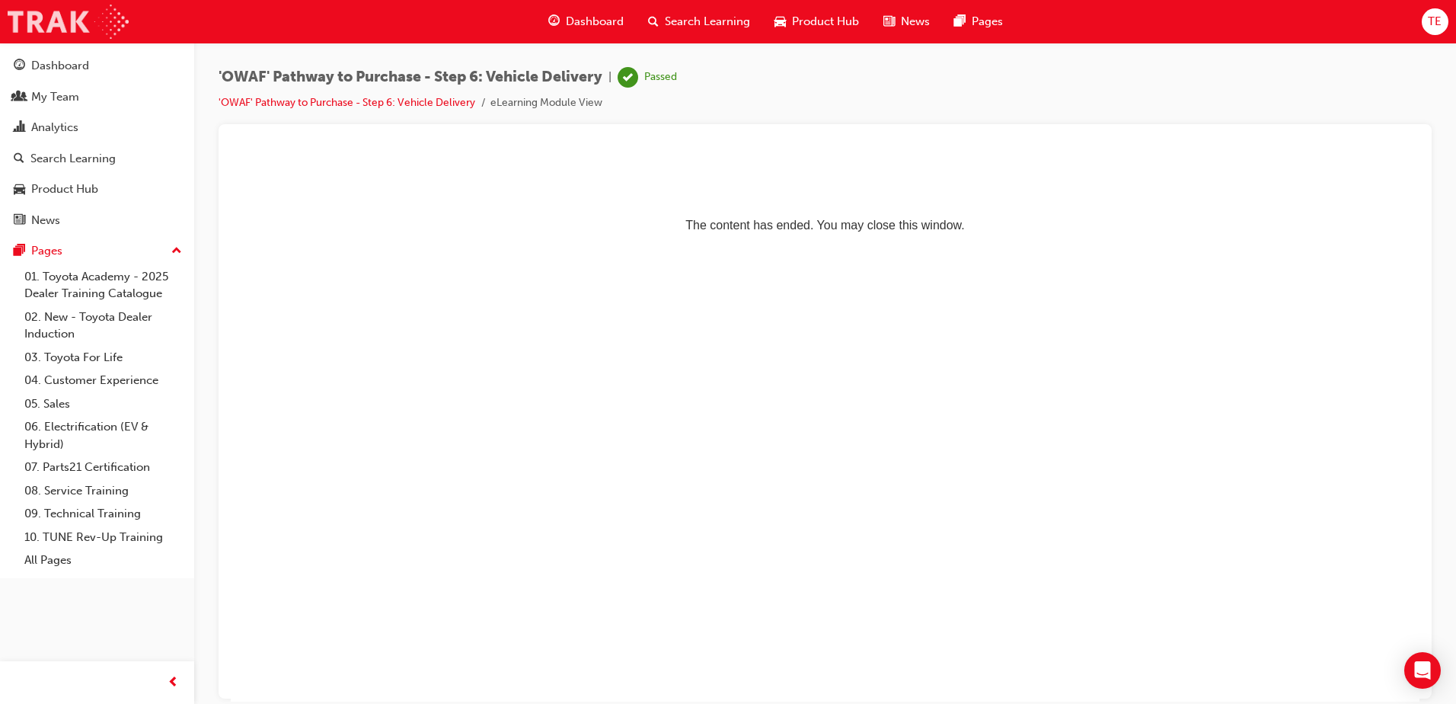
drag, startPoint x: 72, startPoint y: 33, endPoint x: 65, endPoint y: 11, distance: 23.4
click at [72, 33] on img at bounding box center [68, 22] width 121 height 34
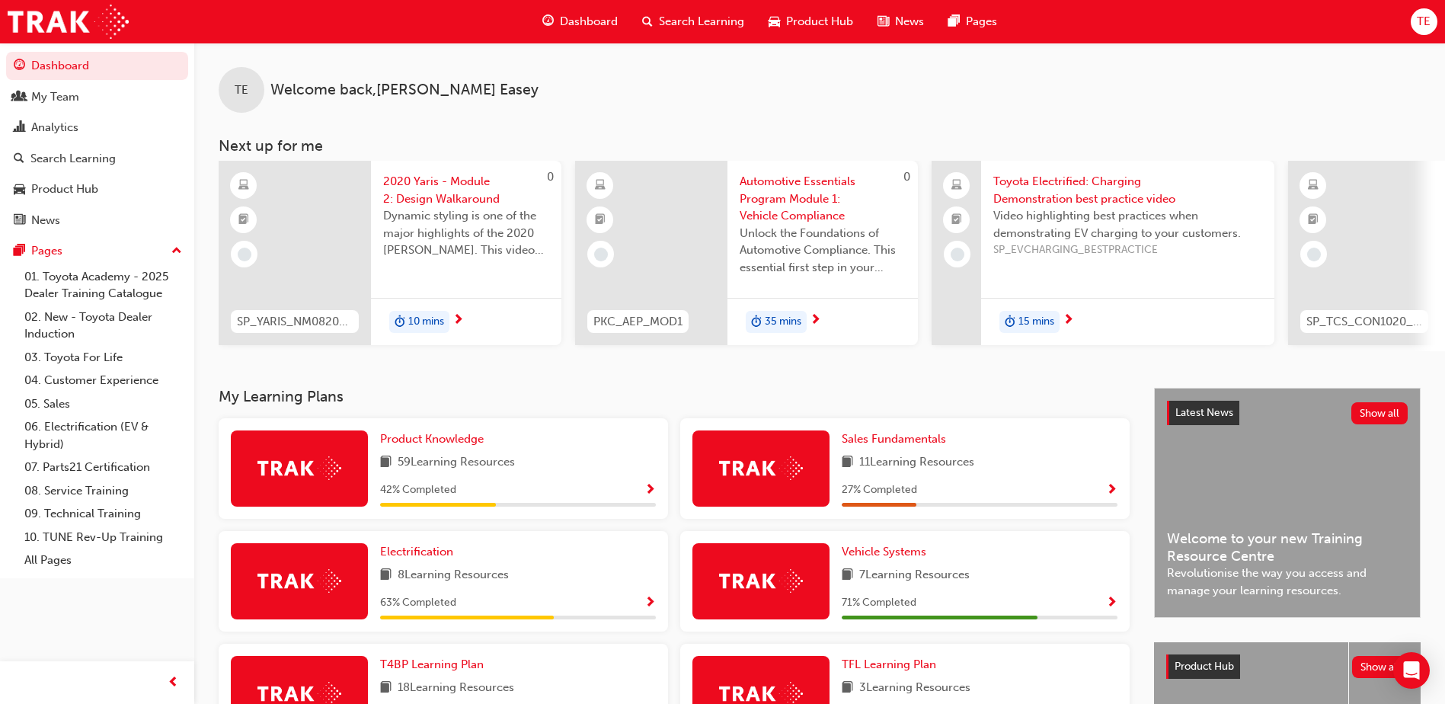
click at [698, 13] on span "Search Learning" at bounding box center [701, 22] width 85 height 18
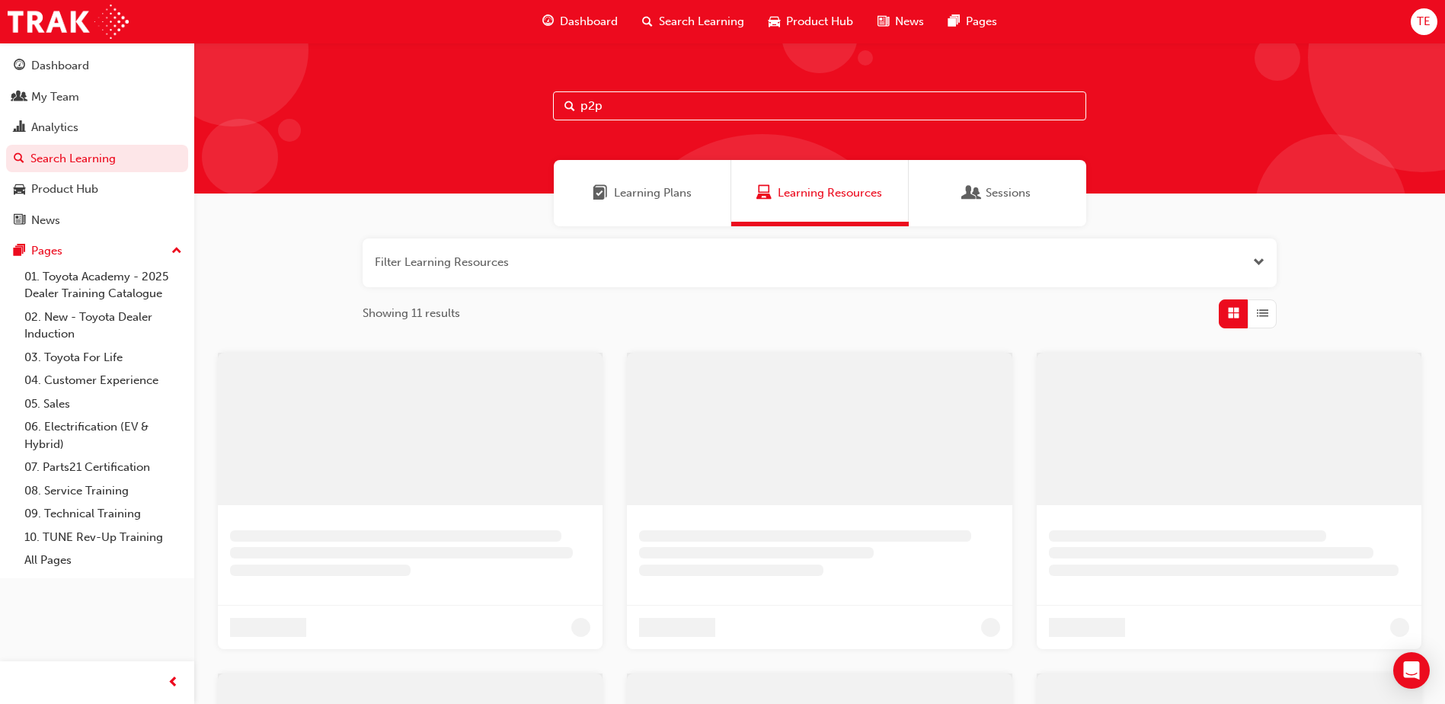
click at [647, 110] on input "p2p" at bounding box center [819, 105] width 533 height 29
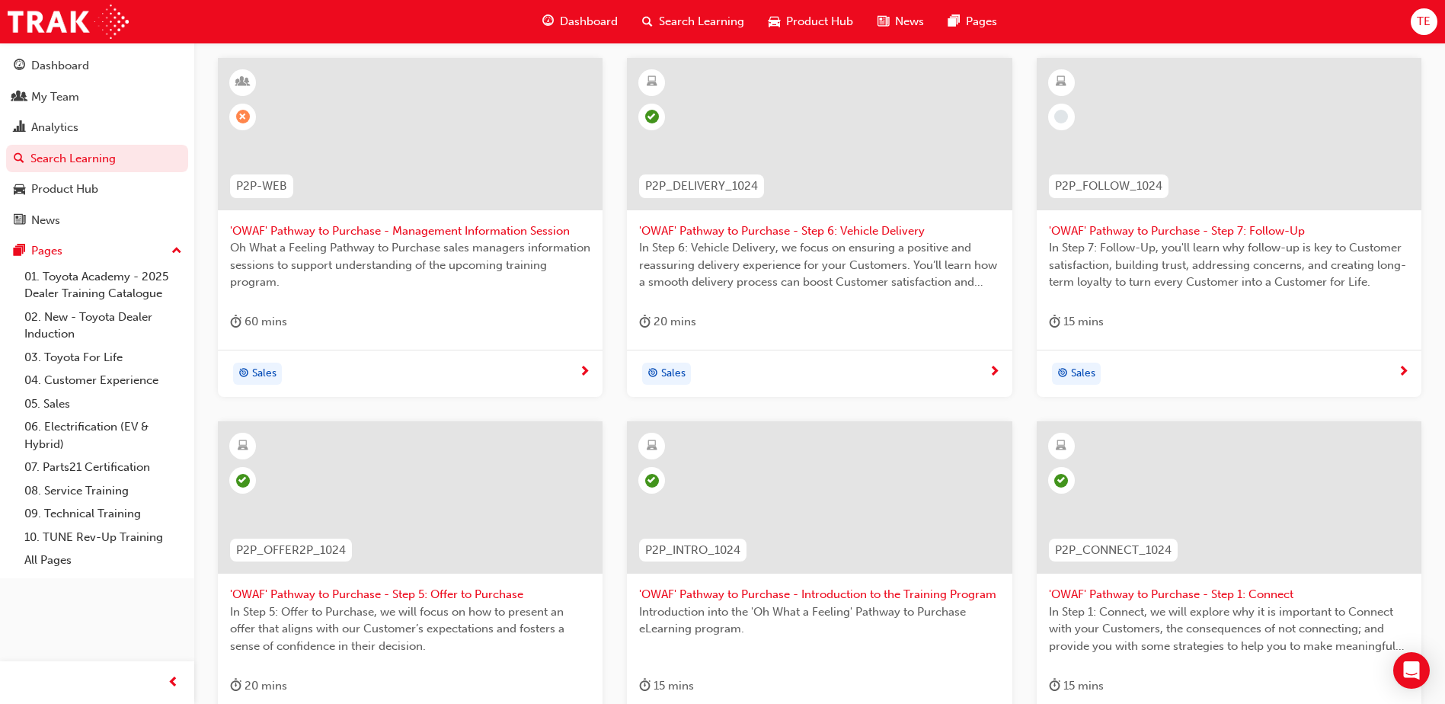
scroll to position [305, 0]
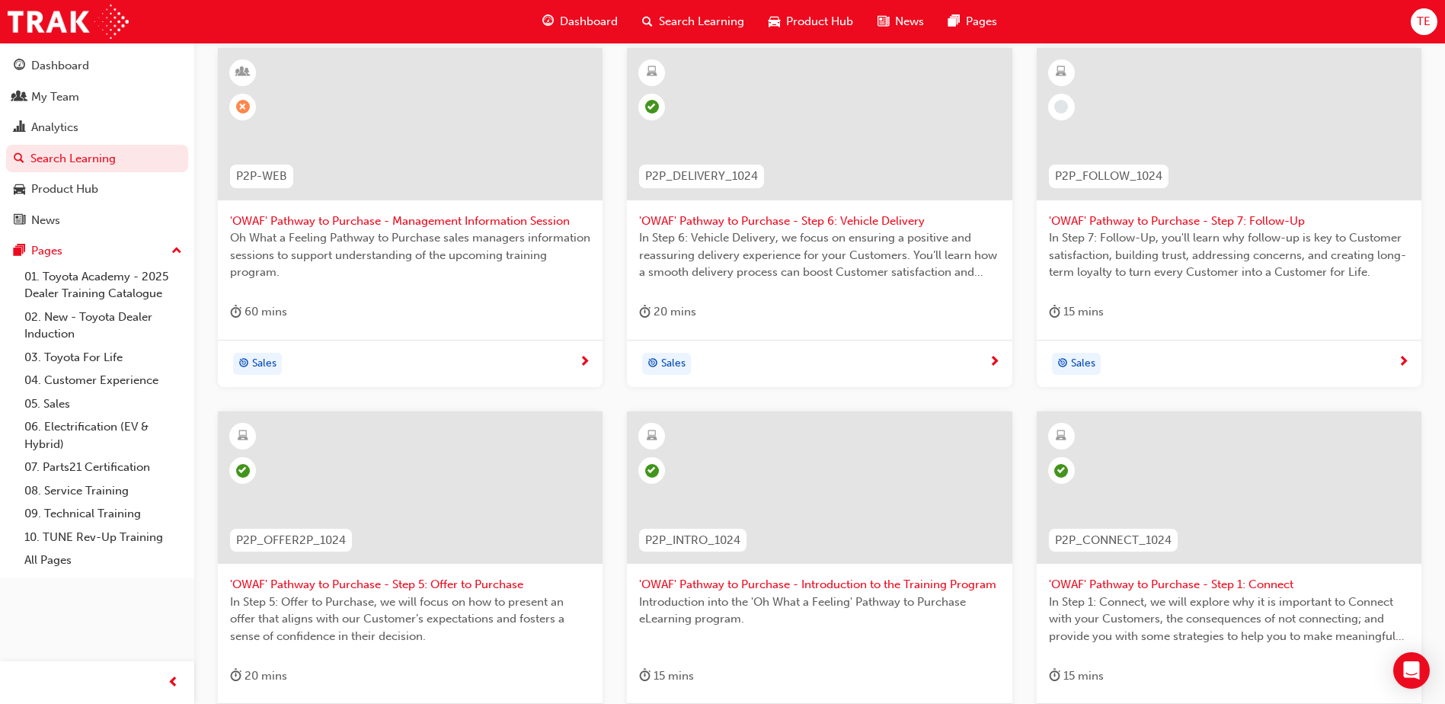
click at [1279, 221] on span "'OWAF' Pathway to Purchase - Step 7: Follow-Up" at bounding box center [1229, 221] width 360 height 18
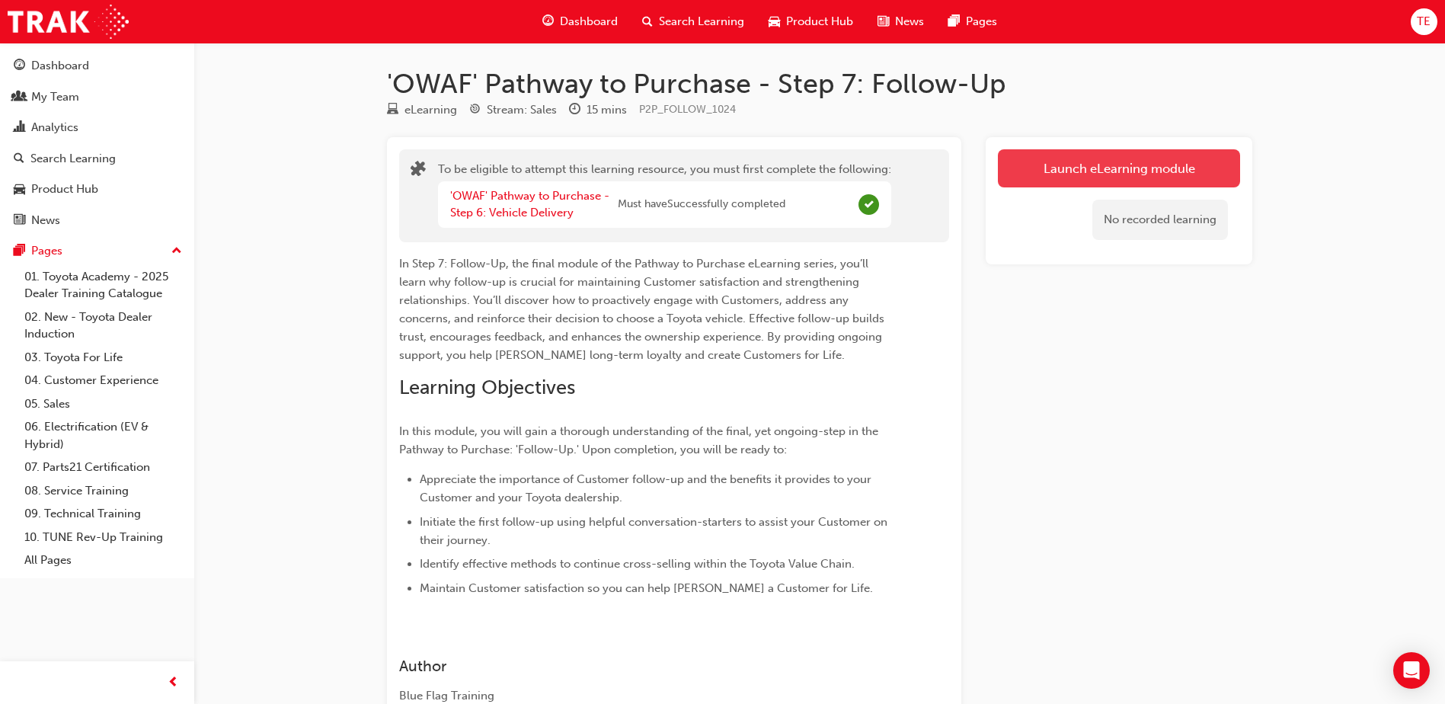
click at [1068, 166] on button "Launch eLearning module" at bounding box center [1119, 168] width 242 height 38
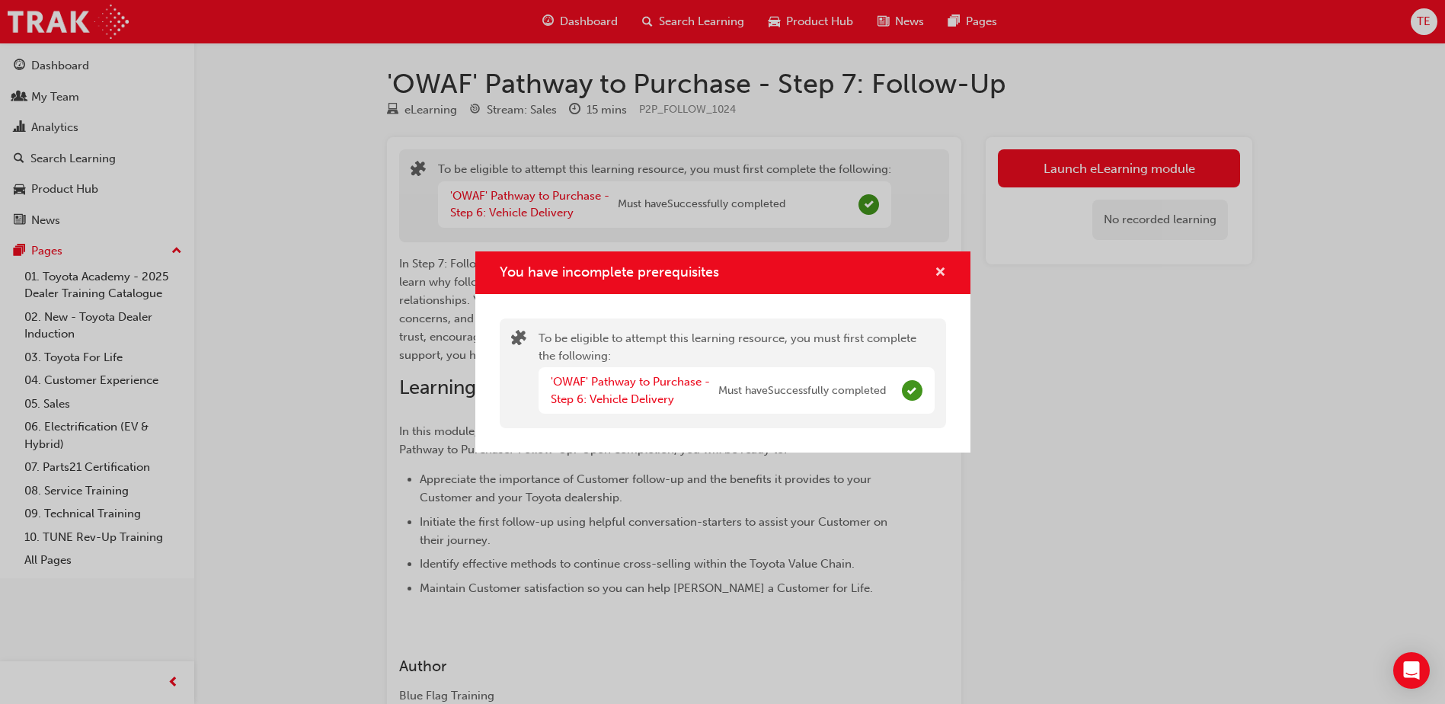
drag, startPoint x: 943, startPoint y: 270, endPoint x: 916, endPoint y: 119, distance: 153.1
click at [942, 269] on span "cross-icon" at bounding box center [939, 274] width 11 height 14
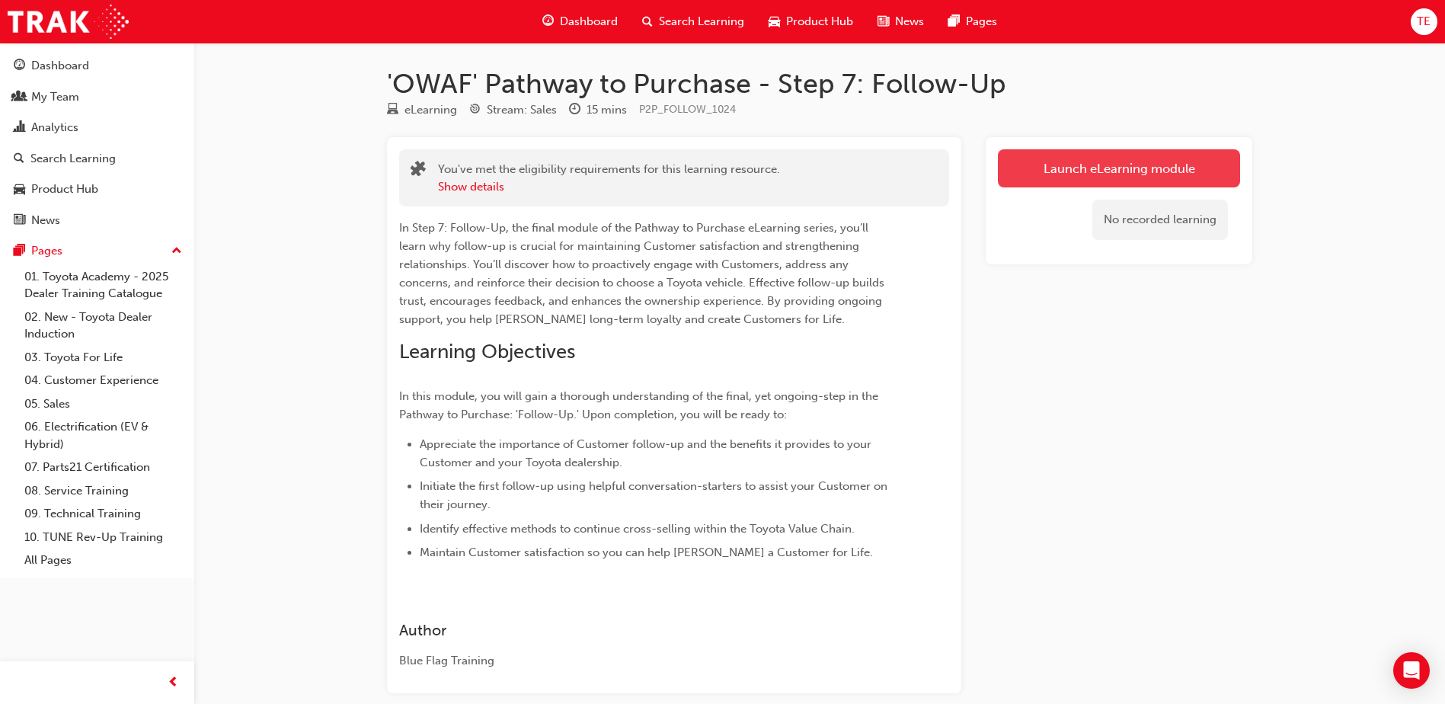
click at [1089, 164] on link "Launch eLearning module" at bounding box center [1119, 168] width 242 height 38
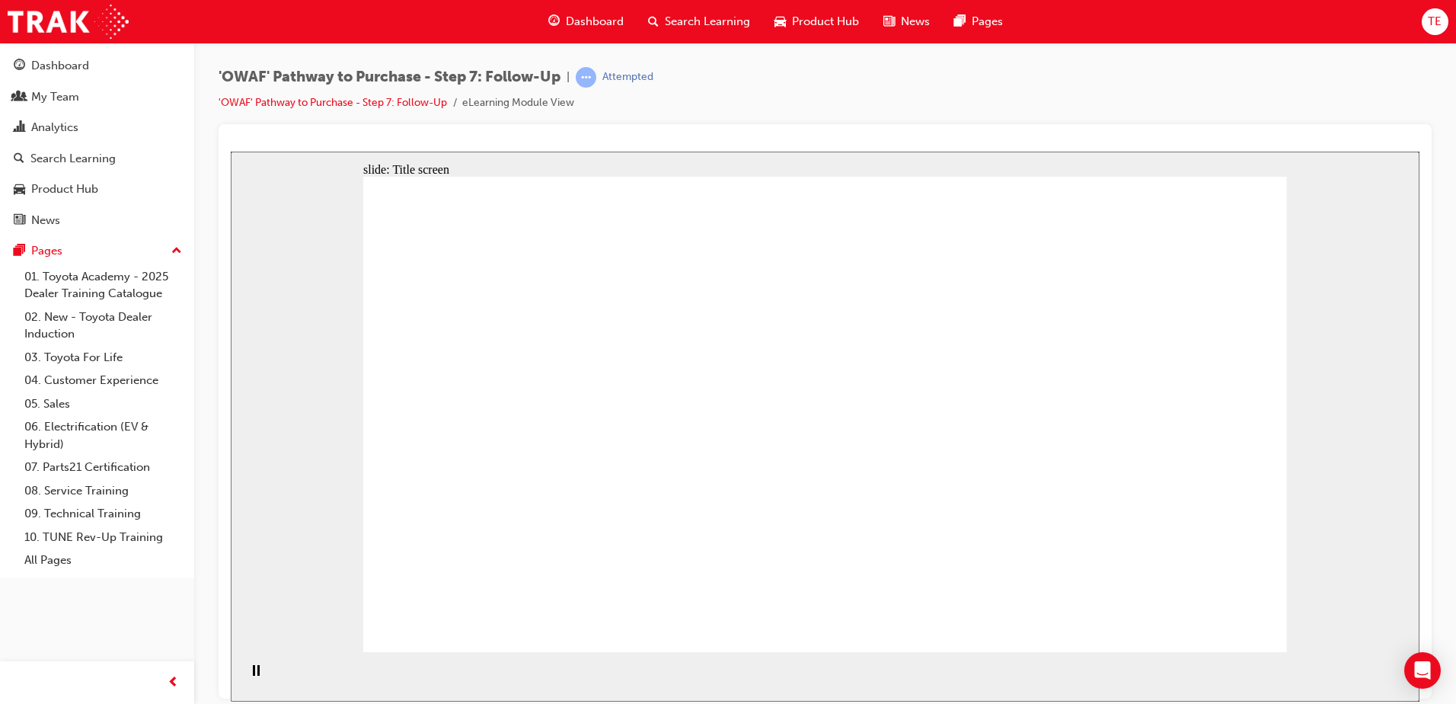
drag, startPoint x: 1008, startPoint y: 353, endPoint x: 999, endPoint y: 459, distance: 107.0
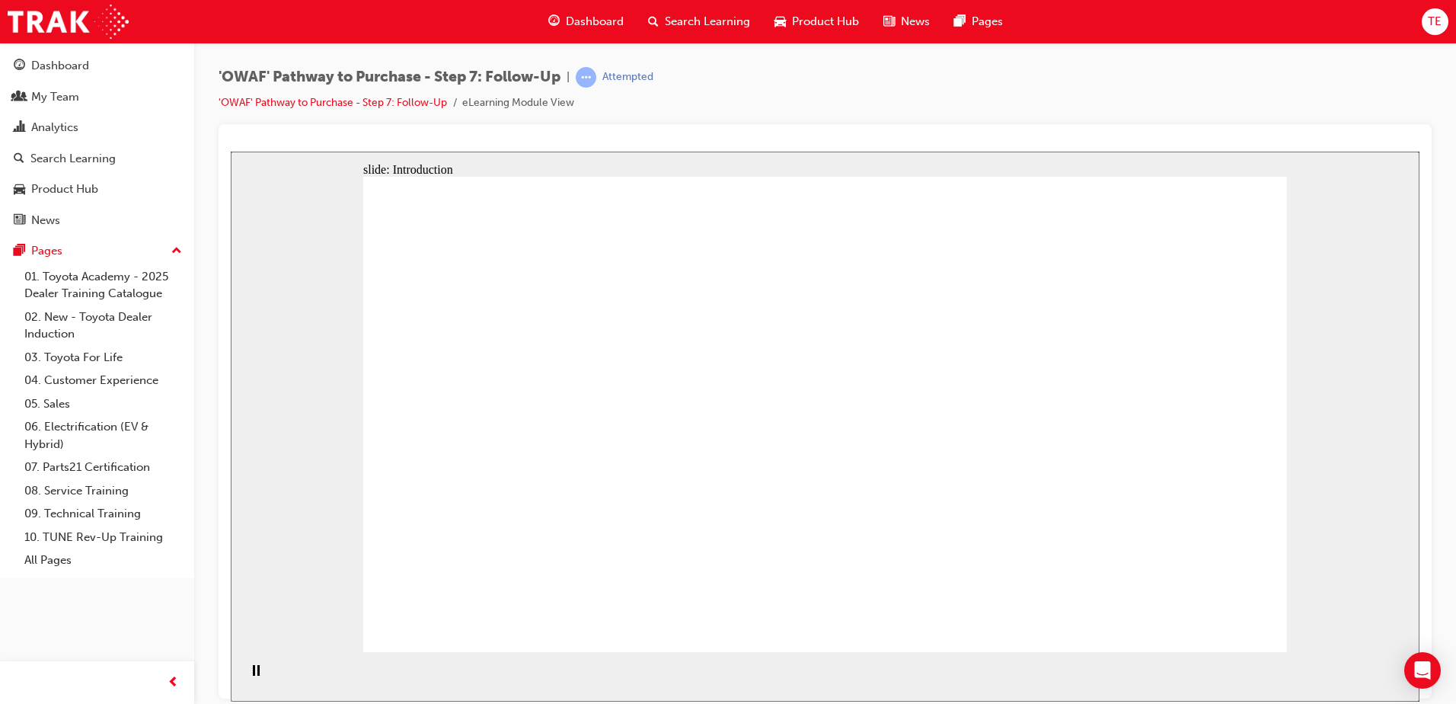
drag, startPoint x: 999, startPoint y: 459, endPoint x: 982, endPoint y: 460, distance: 16.8
drag, startPoint x: 994, startPoint y: 406, endPoint x: 755, endPoint y: 235, distance: 293.8
